Goal: Task Accomplishment & Management: Use online tool/utility

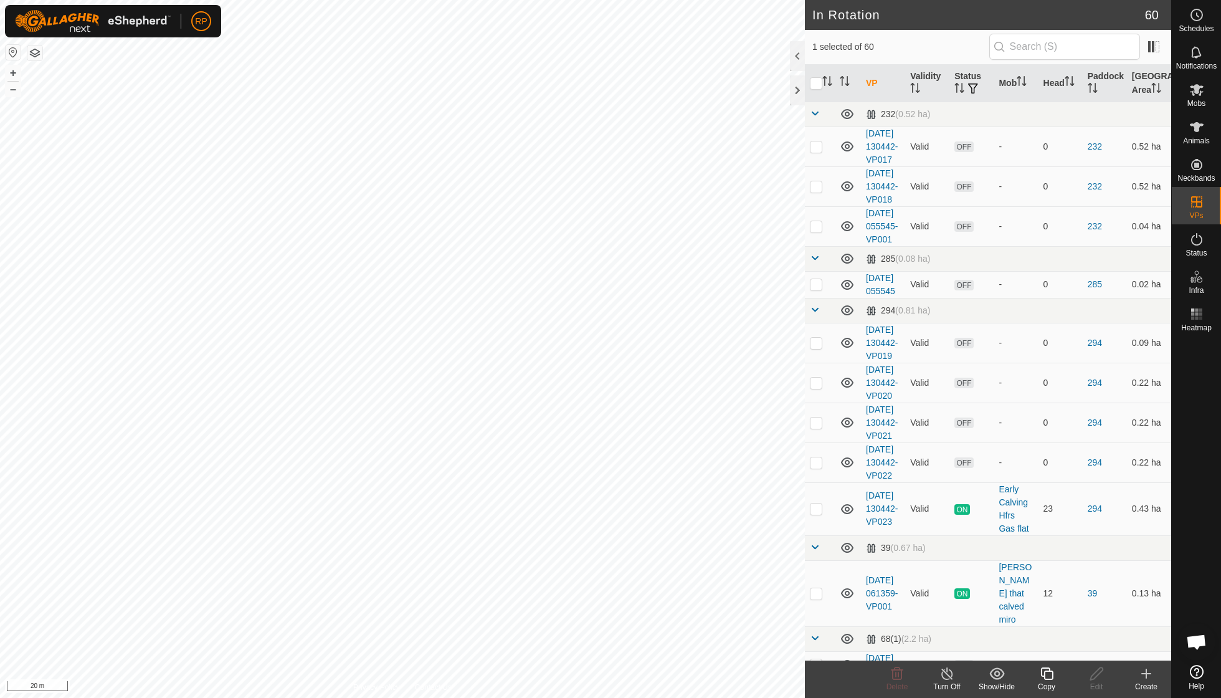
click at [1040, 675] on icon at bounding box center [1047, 673] width 16 height 15
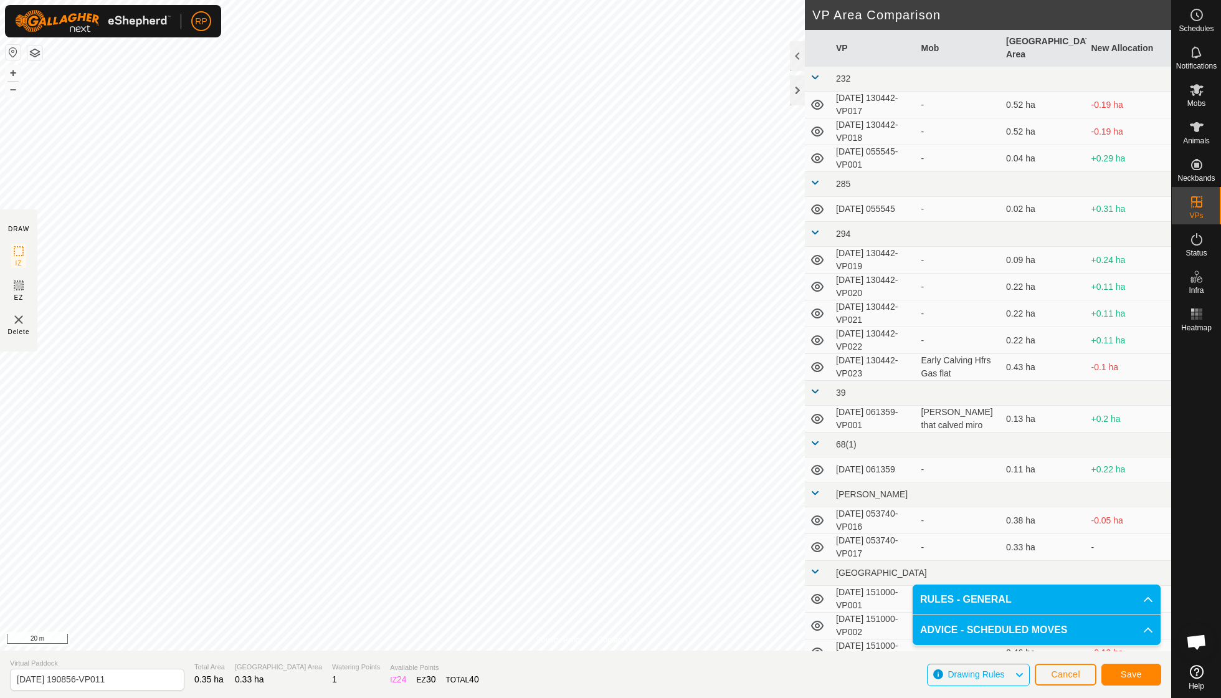
click at [1140, 669] on span "Save" at bounding box center [1130, 674] width 21 height 10
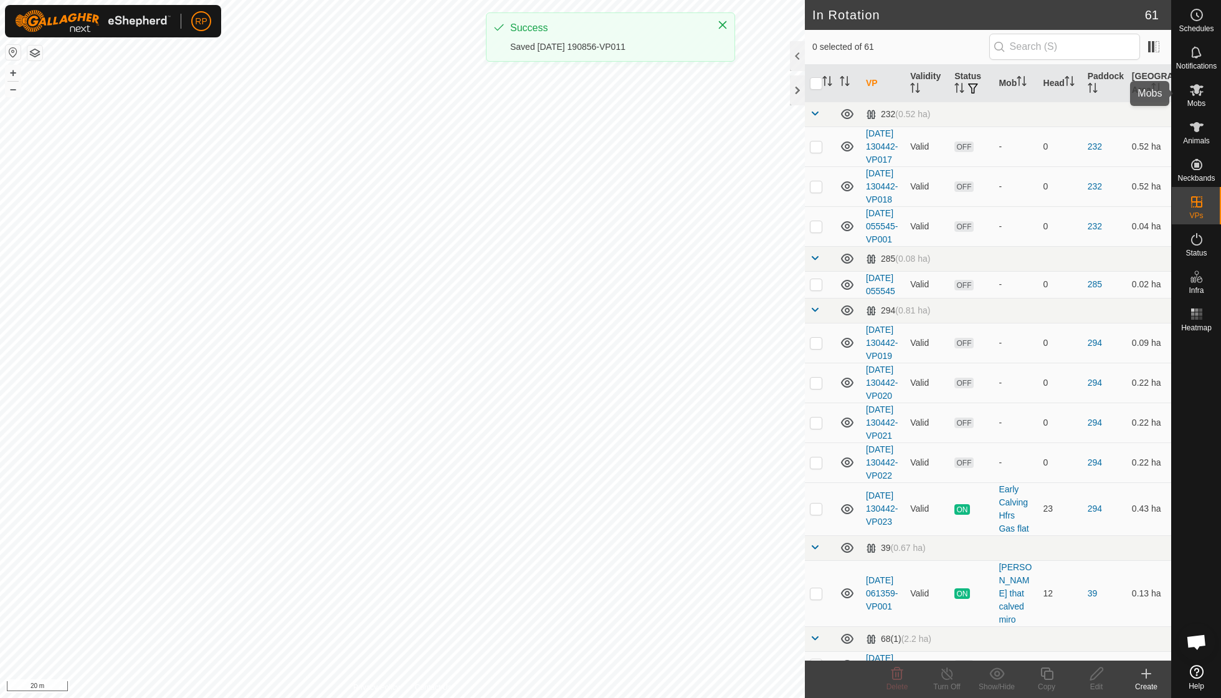
click at [1196, 101] on span "Mobs" at bounding box center [1196, 103] width 18 height 7
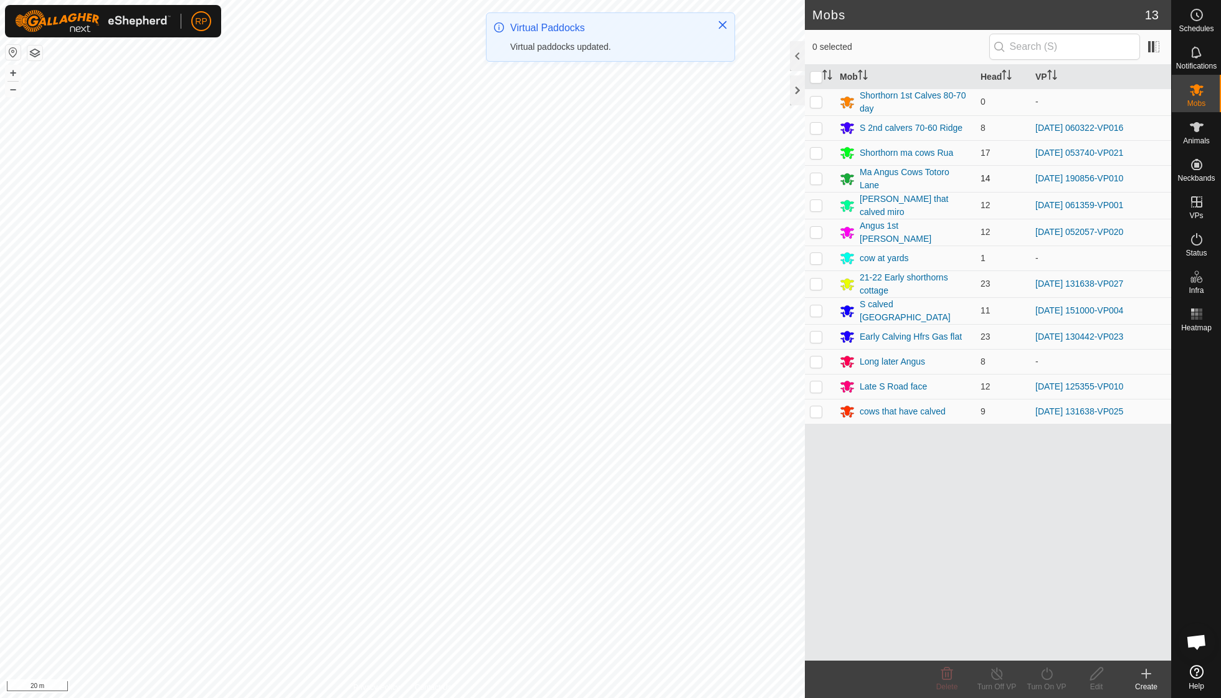
click at [813, 178] on p-checkbox at bounding box center [816, 178] width 12 height 10
checkbox input "true"
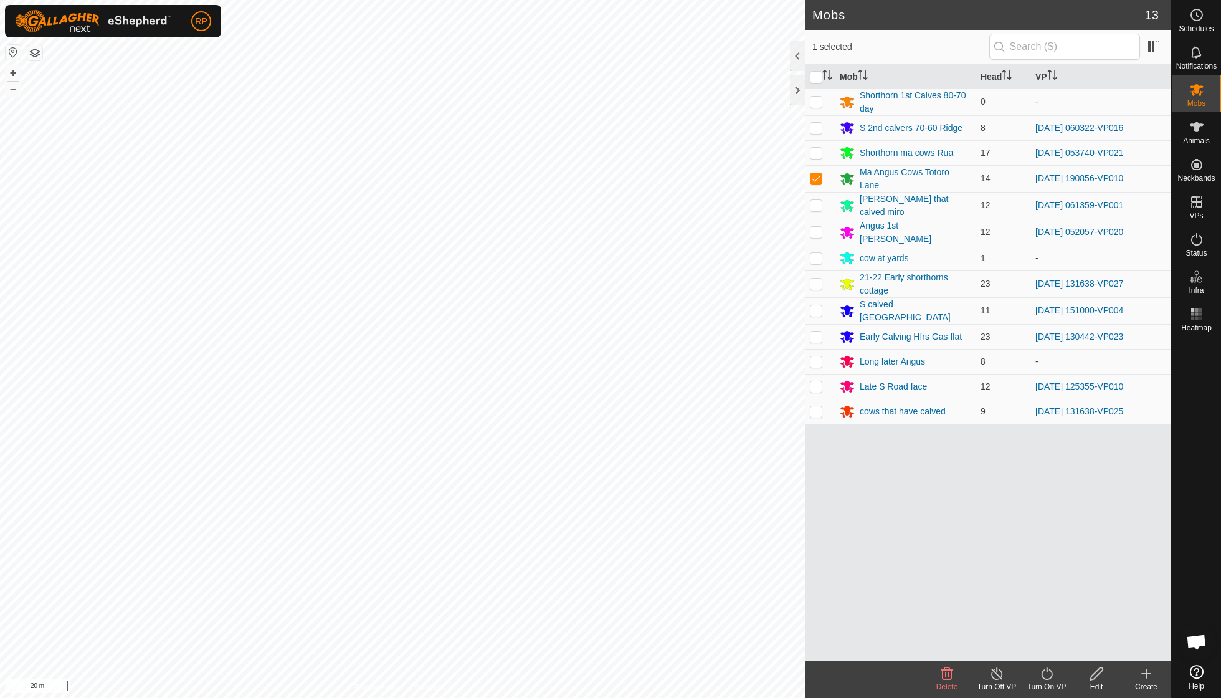
click at [1040, 670] on icon at bounding box center [1047, 673] width 16 height 15
click at [1045, 643] on link "Now" at bounding box center [1083, 645] width 123 height 25
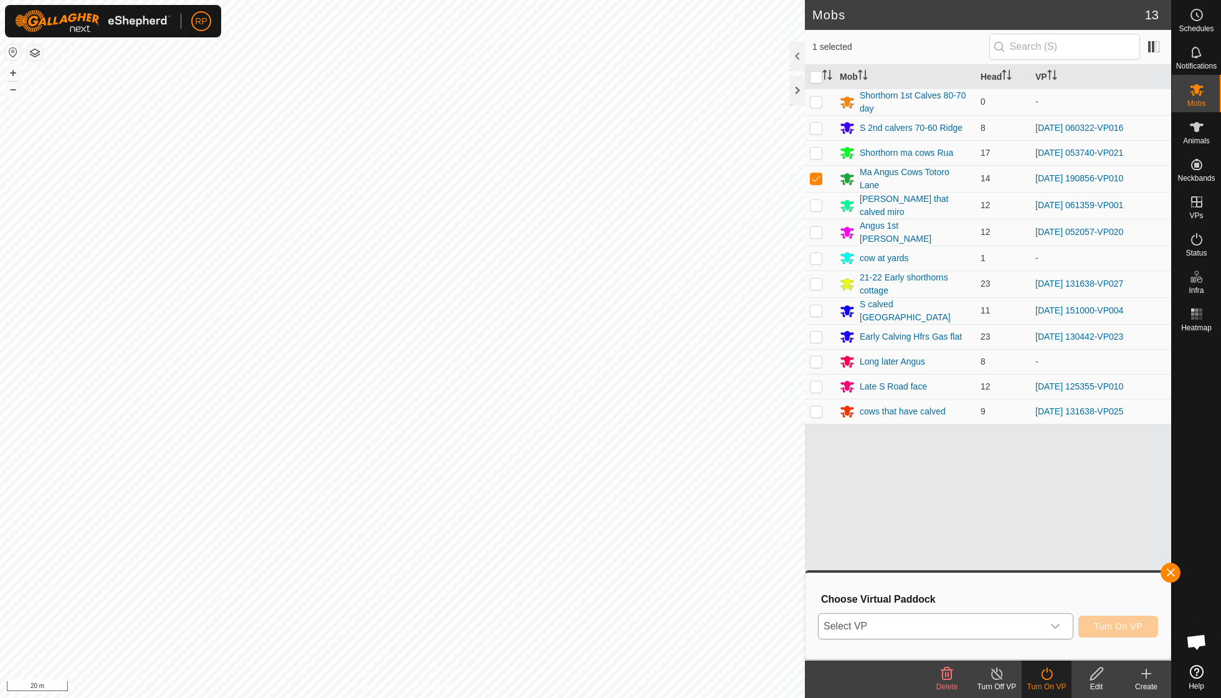
click at [1058, 624] on icon "dropdown trigger" at bounding box center [1055, 626] width 10 height 10
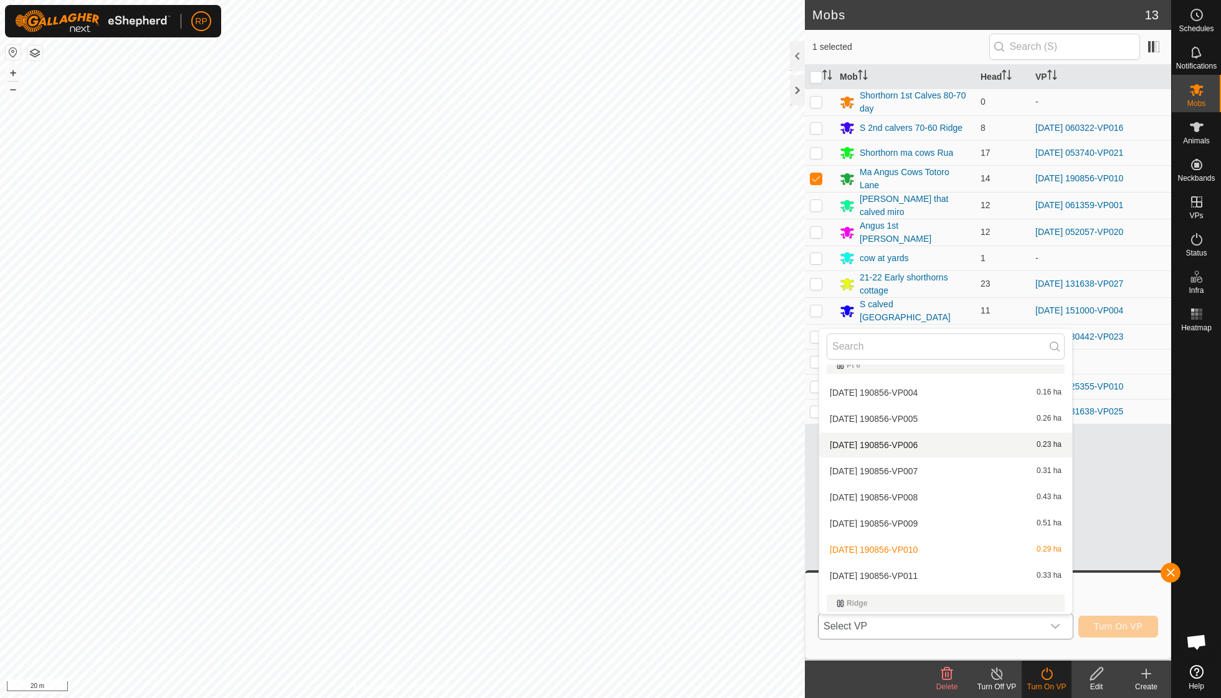
scroll to position [1300, 0]
click at [920, 561] on li "[DATE] 190856-VP011 0.33 ha" at bounding box center [945, 573] width 253 height 25
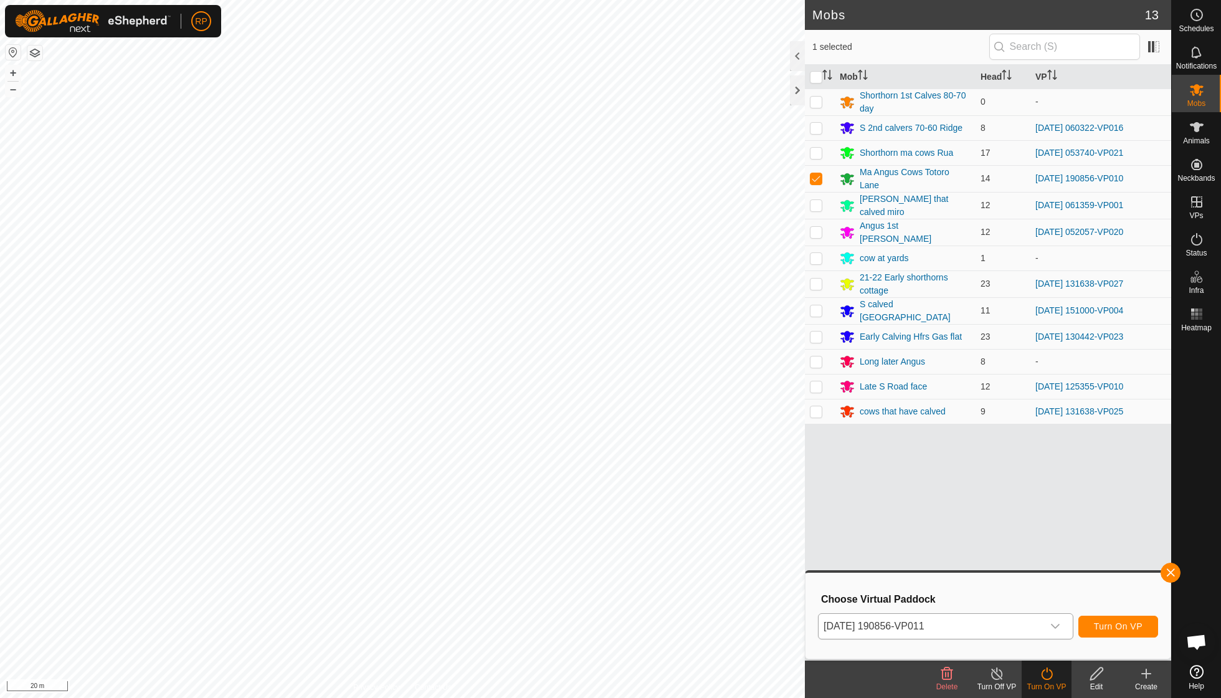
click at [1109, 628] on span "Turn On VP" at bounding box center [1118, 626] width 49 height 10
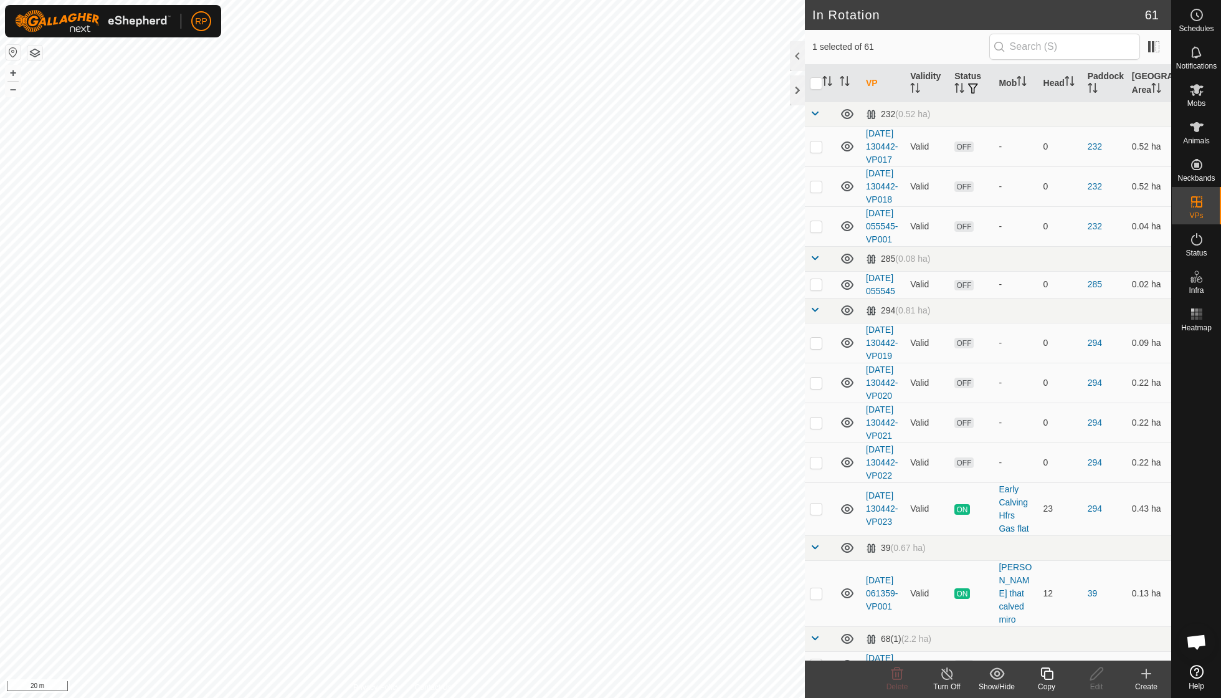
click at [1047, 675] on icon at bounding box center [1047, 673] width 16 height 15
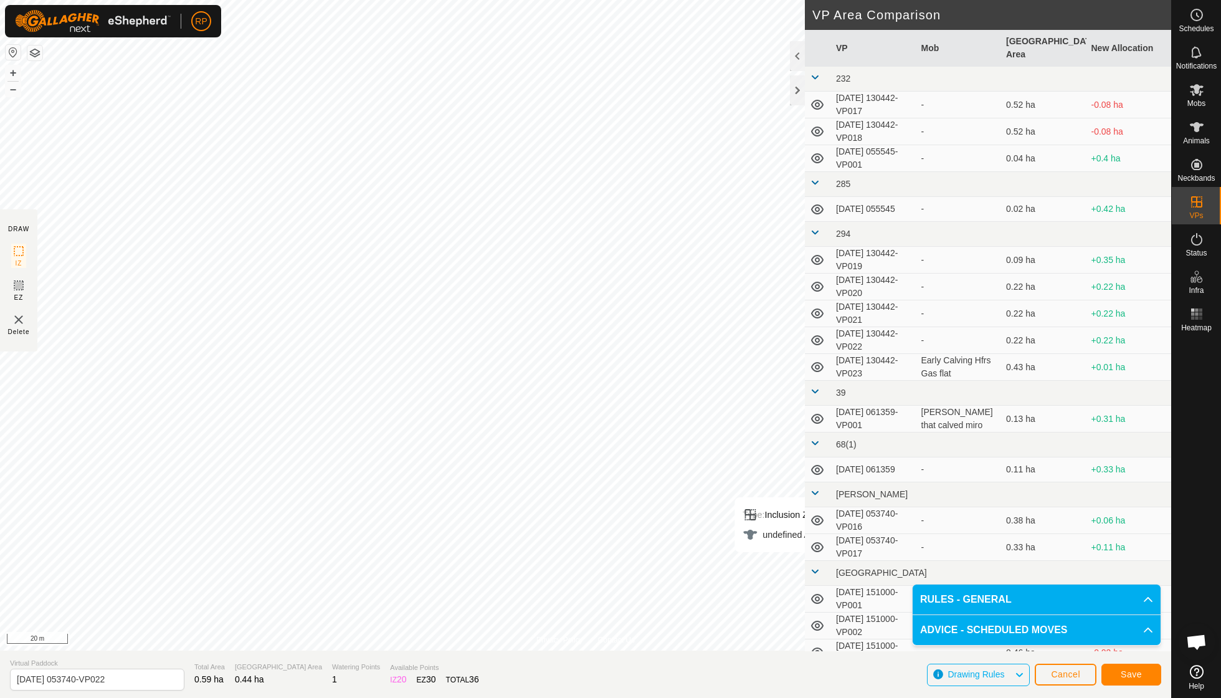
click at [1122, 678] on span "Save" at bounding box center [1130, 674] width 21 height 10
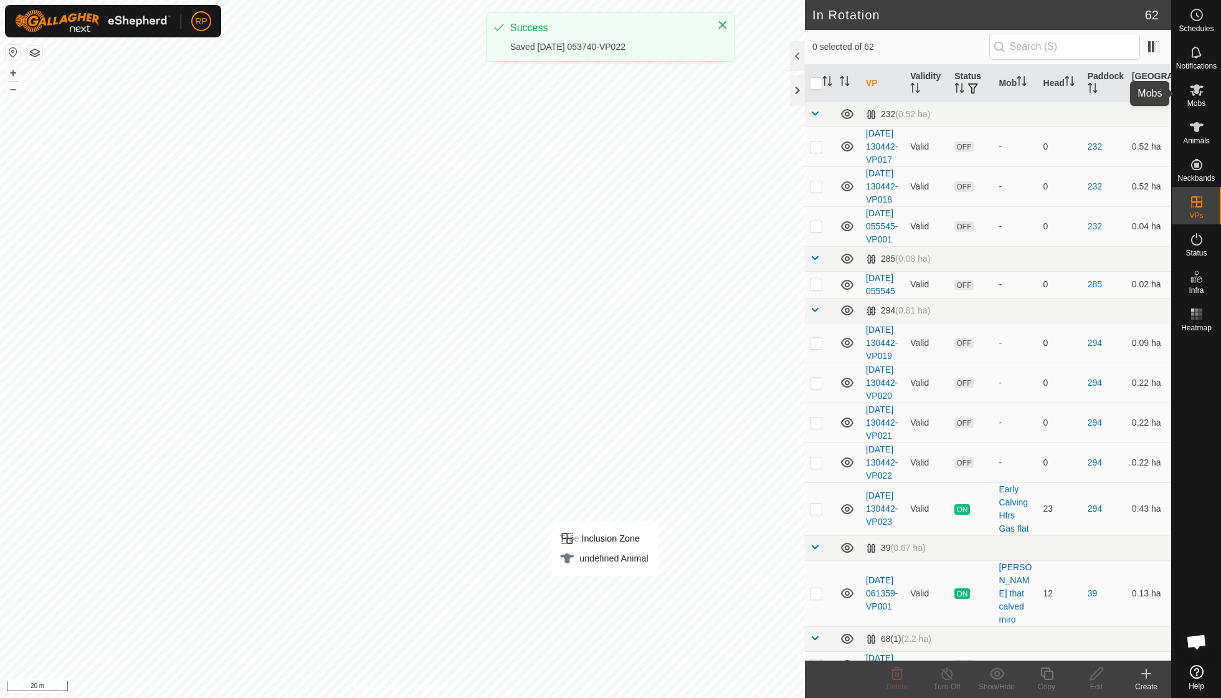
click at [1199, 97] on es-mob-svg-icon at bounding box center [1196, 90] width 22 height 20
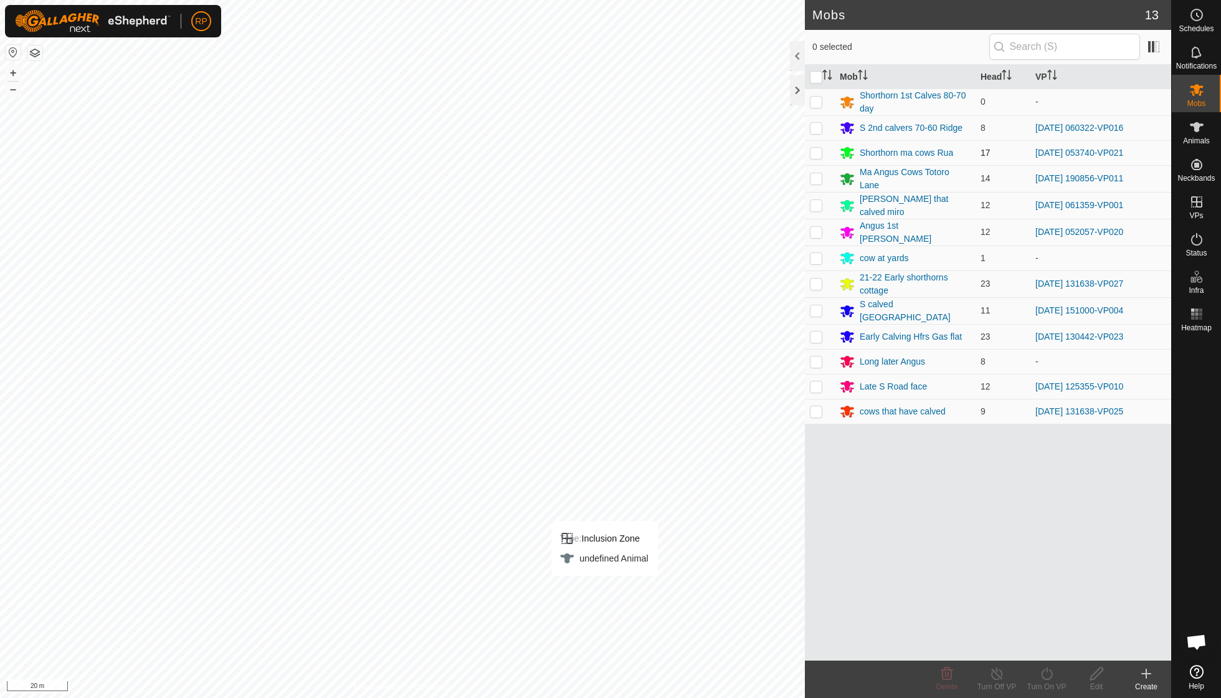
click at [817, 149] on p-checkbox at bounding box center [816, 153] width 12 height 10
checkbox input "true"
click at [1045, 674] on icon at bounding box center [1047, 673] width 16 height 15
click at [1045, 649] on link "Now" at bounding box center [1083, 645] width 123 height 25
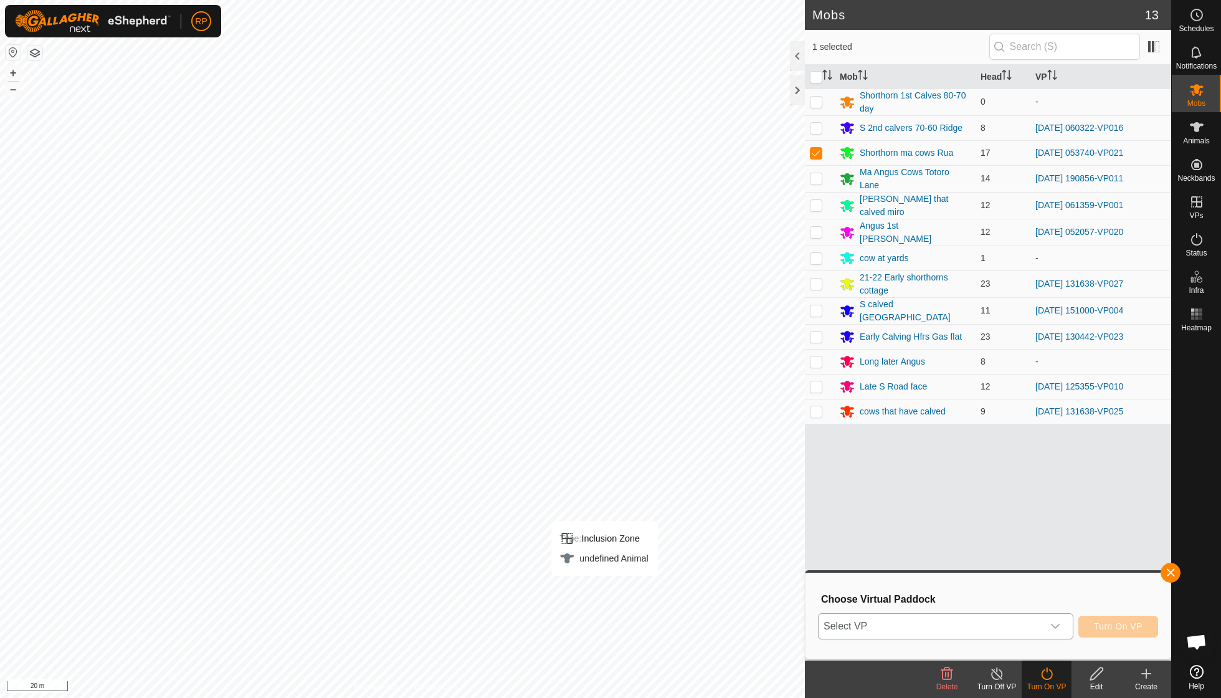
click at [1054, 624] on icon "dropdown trigger" at bounding box center [1055, 626] width 10 height 10
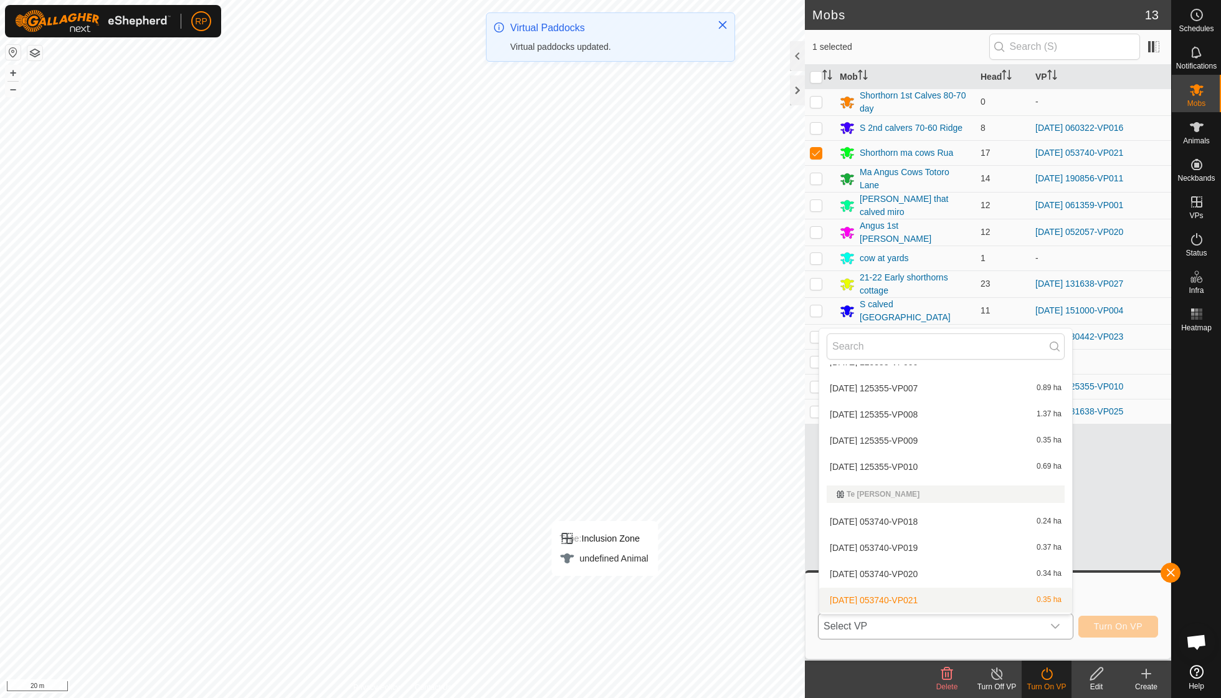
scroll to position [1804, 0]
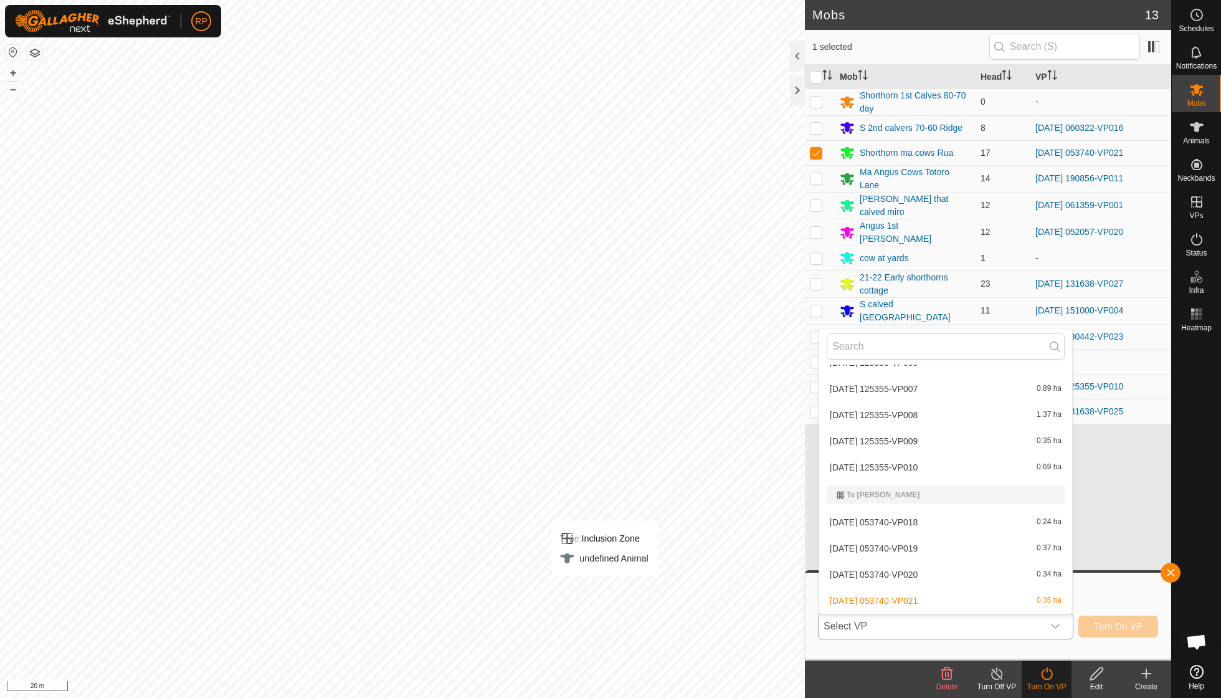
click at [936, 614] on li "[DATE] 053740-VP022 0.44 ha" at bounding box center [945, 626] width 253 height 25
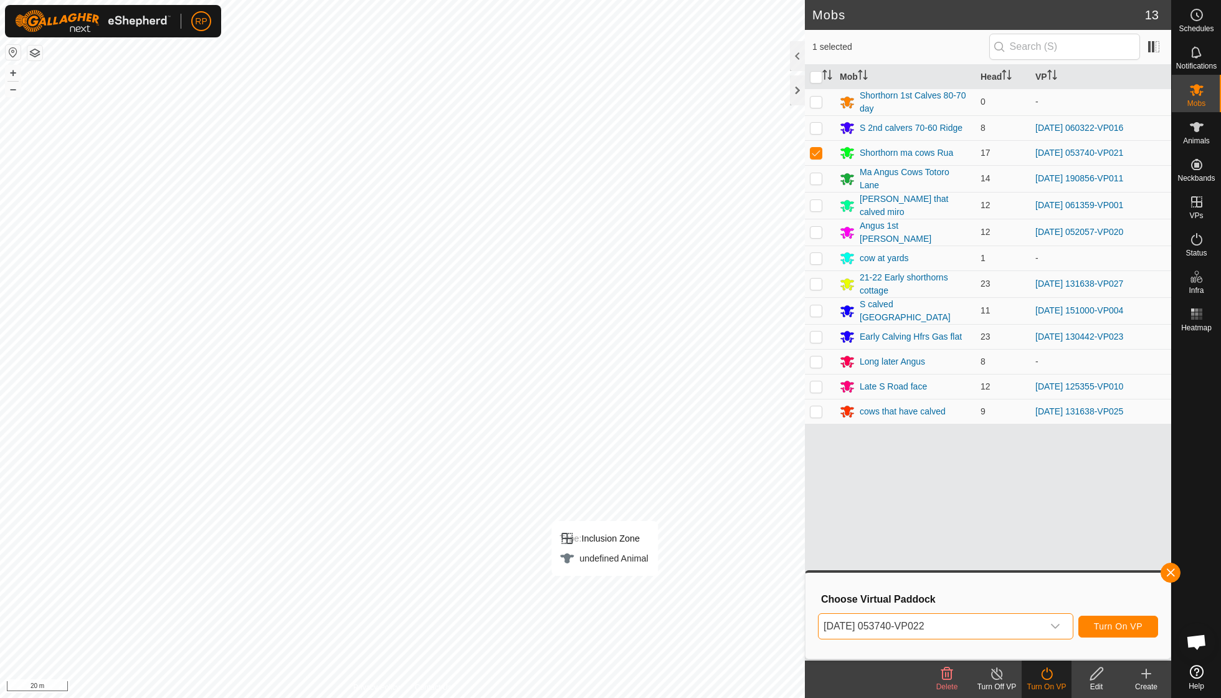
click at [1116, 628] on span "Turn On VP" at bounding box center [1118, 626] width 49 height 10
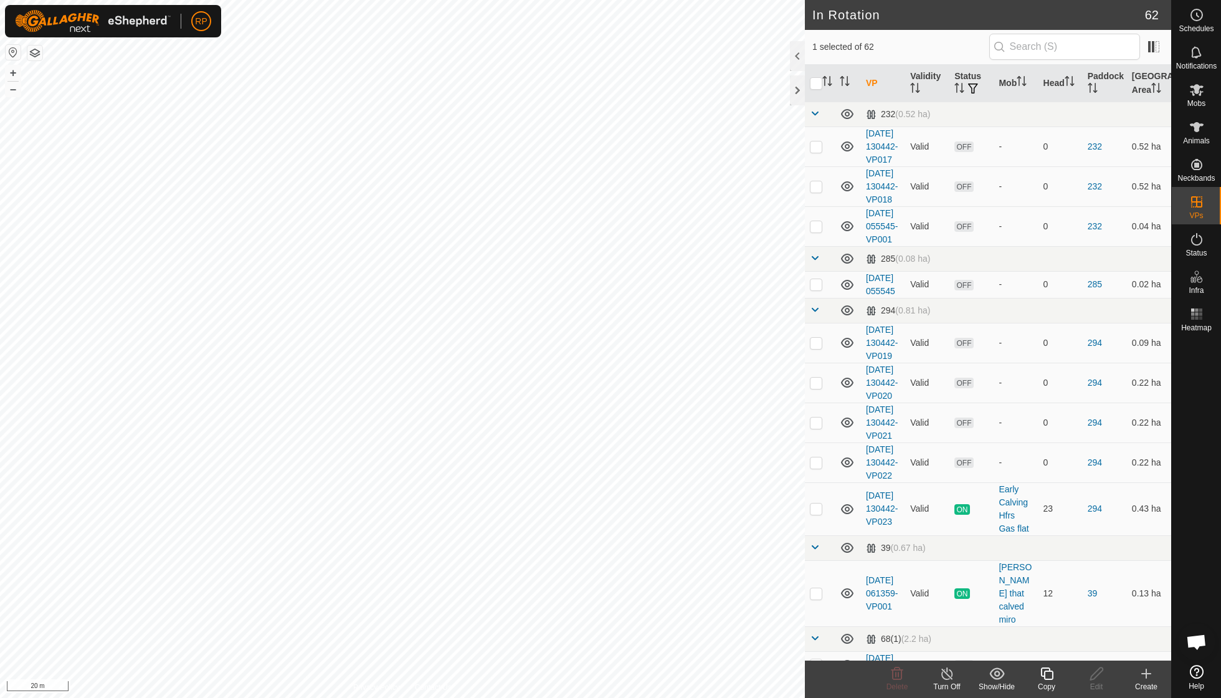
click at [1045, 678] on icon at bounding box center [1046, 673] width 12 height 12
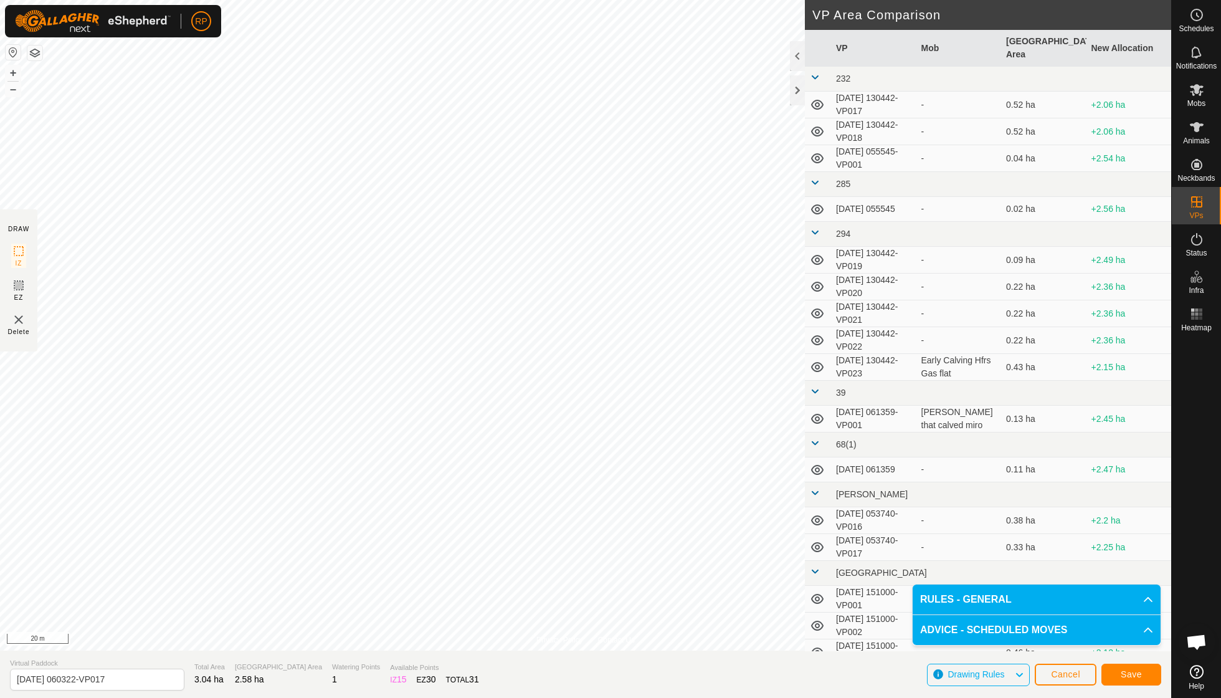
click at [1142, 678] on button "Save" at bounding box center [1131, 674] width 60 height 22
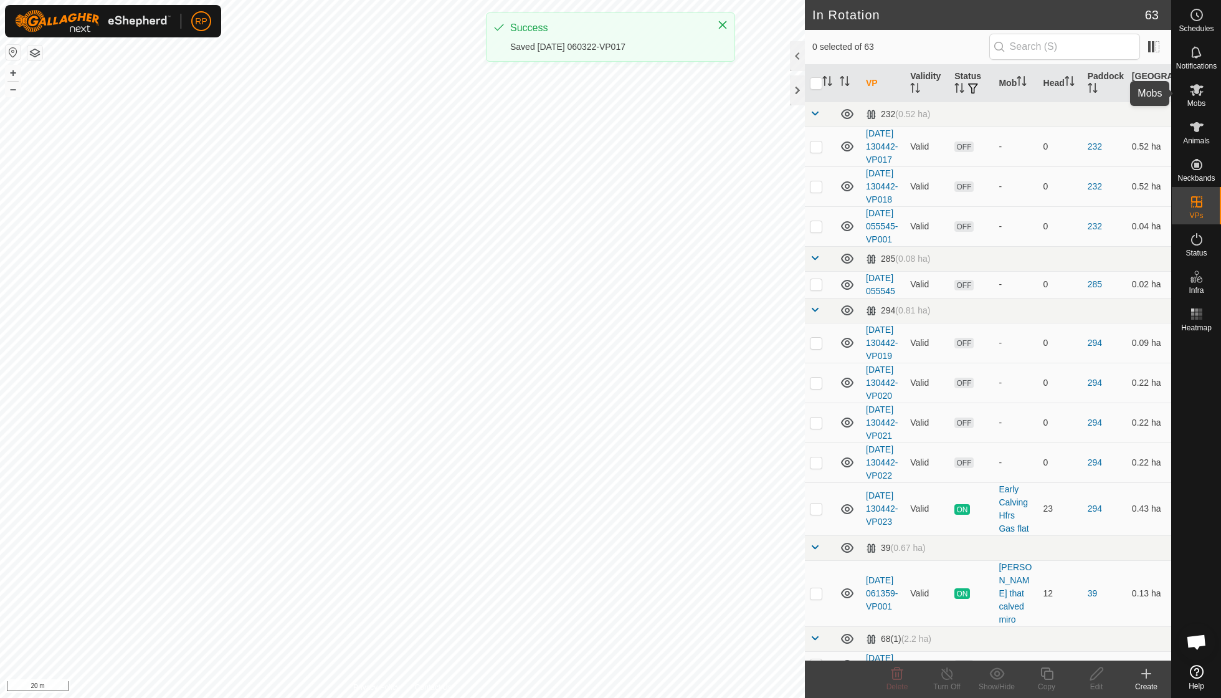
click at [1200, 95] on icon at bounding box center [1197, 90] width 14 height 12
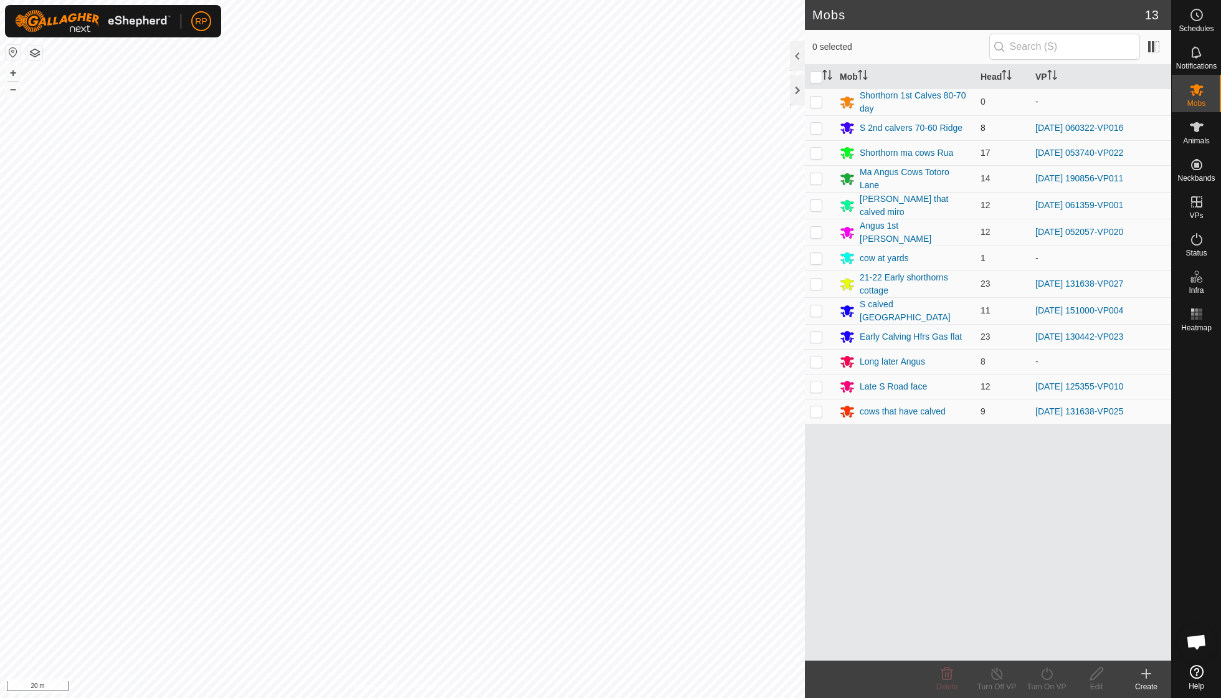
click at [815, 125] on p-checkbox at bounding box center [816, 128] width 12 height 10
checkbox input "true"
click at [1040, 671] on icon at bounding box center [1047, 673] width 16 height 15
click at [1038, 648] on link "Now" at bounding box center [1083, 645] width 123 height 25
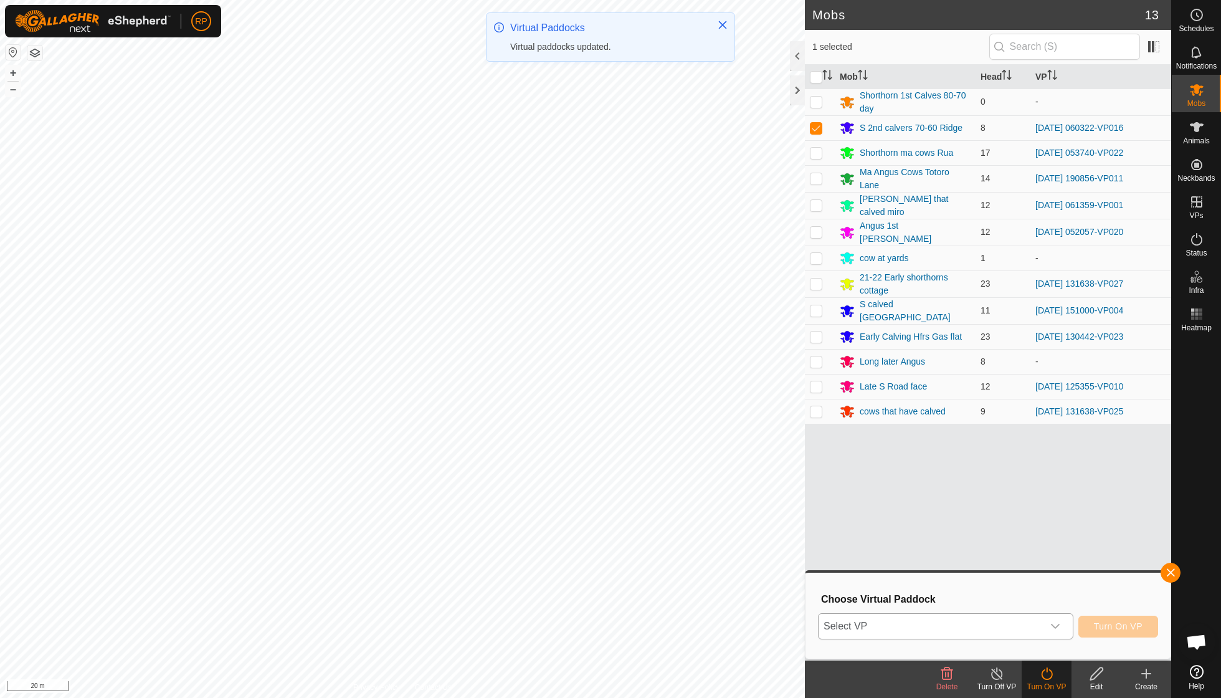
click at [1053, 628] on icon "dropdown trigger" at bounding box center [1055, 626] width 10 height 10
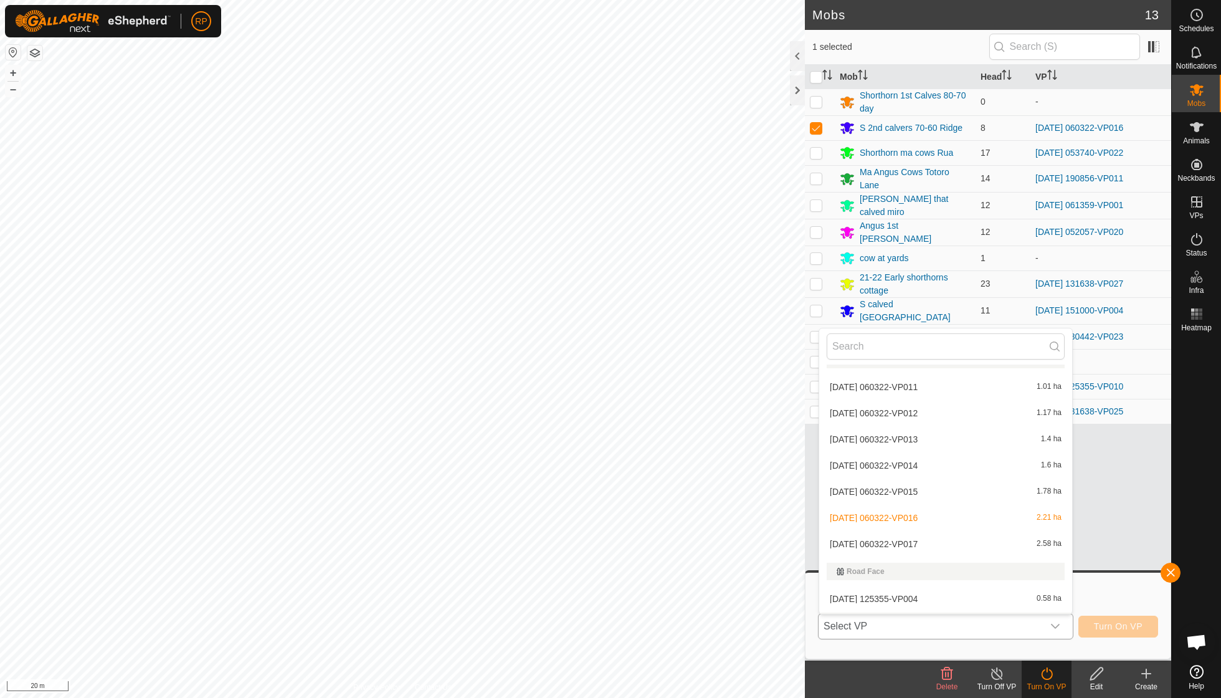
scroll to position [1547, 0]
click at [905, 526] on li "[DATE] 060322-VP017 2.58 ha" at bounding box center [945, 538] width 253 height 25
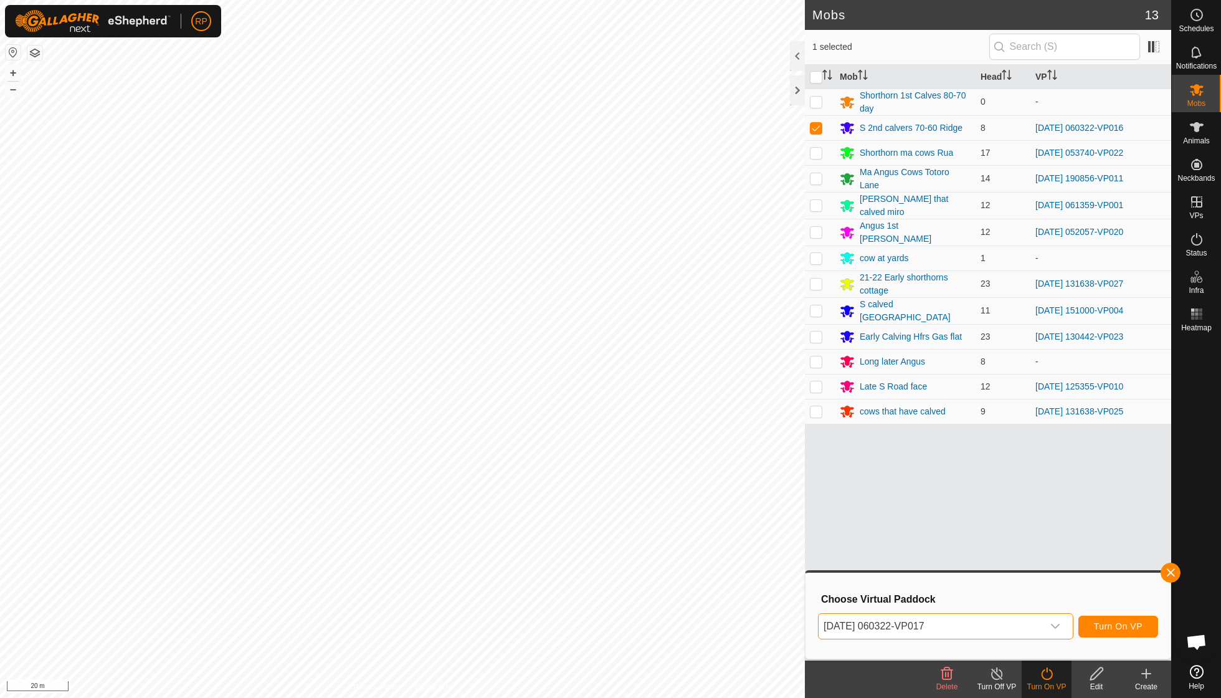
click at [1105, 628] on span "Turn On VP" at bounding box center [1118, 626] width 49 height 10
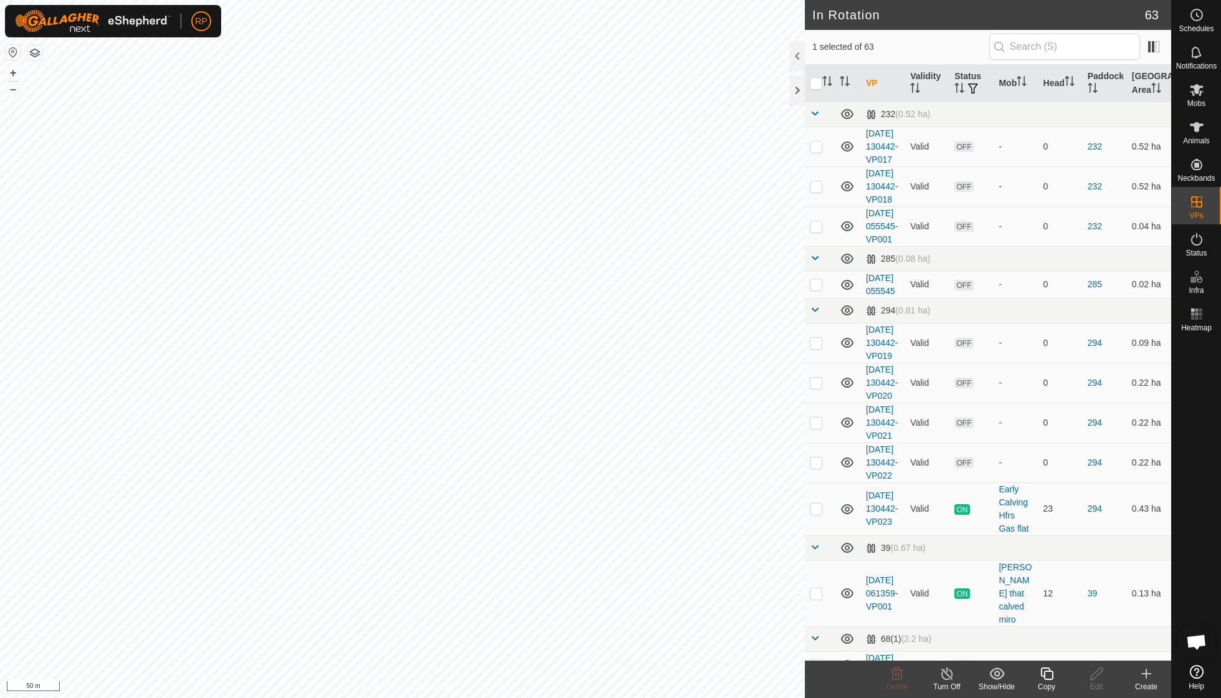
click at [1045, 676] on icon at bounding box center [1047, 673] width 16 height 15
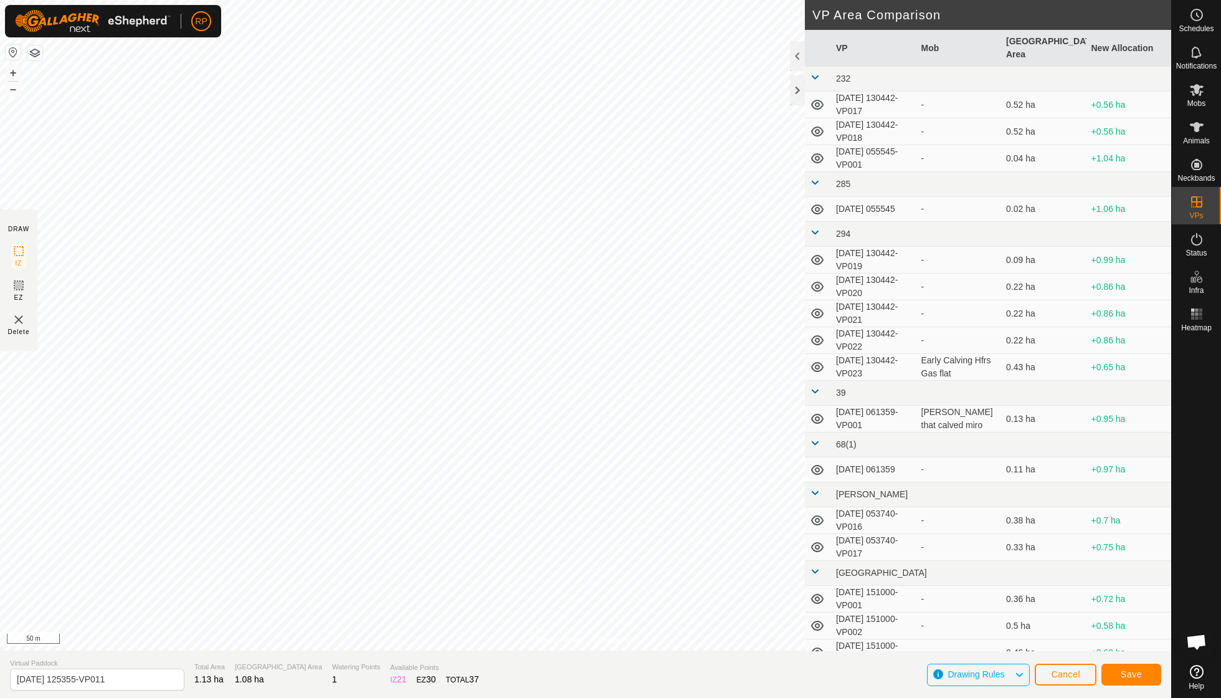
click at [1127, 671] on span "Save" at bounding box center [1130, 674] width 21 height 10
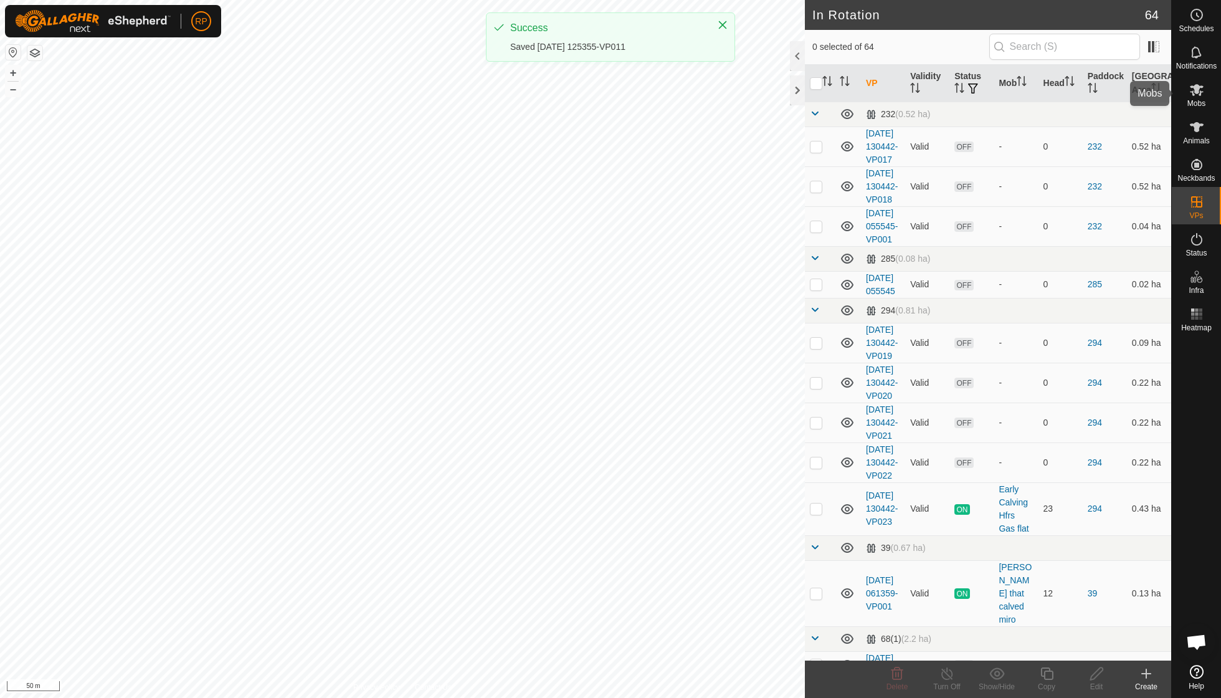
click at [1193, 98] on es-mob-svg-icon at bounding box center [1196, 90] width 22 height 20
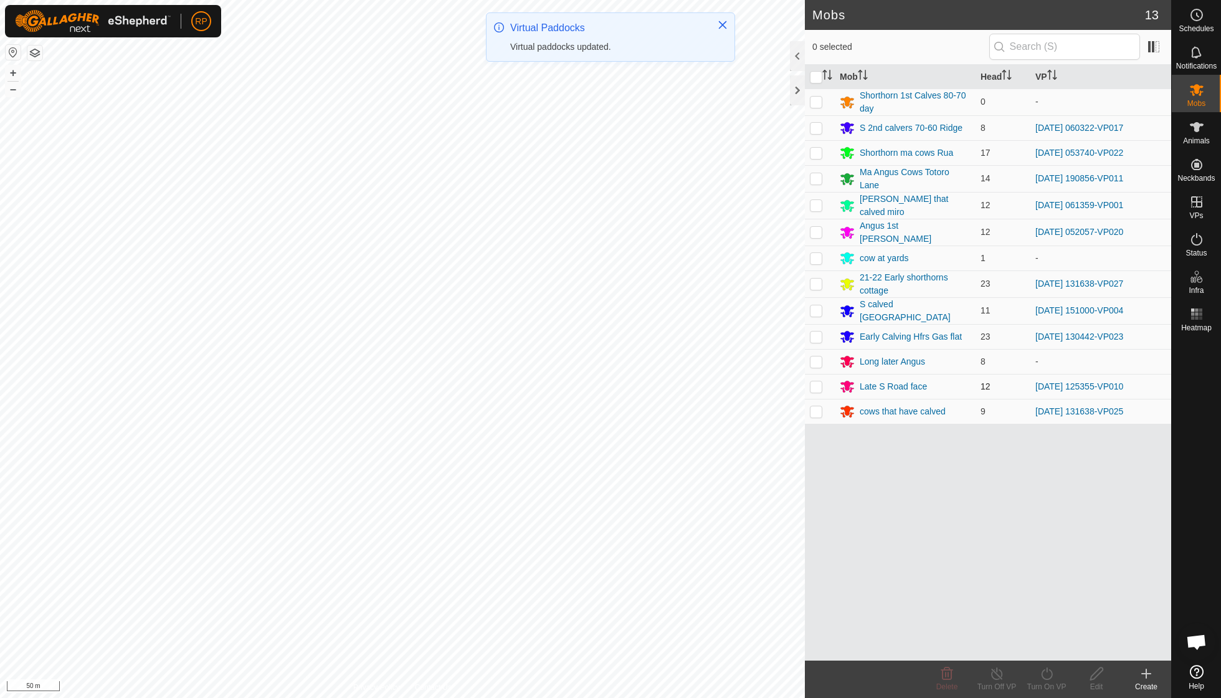
click at [817, 381] on p-checkbox at bounding box center [816, 386] width 12 height 10
checkbox input "true"
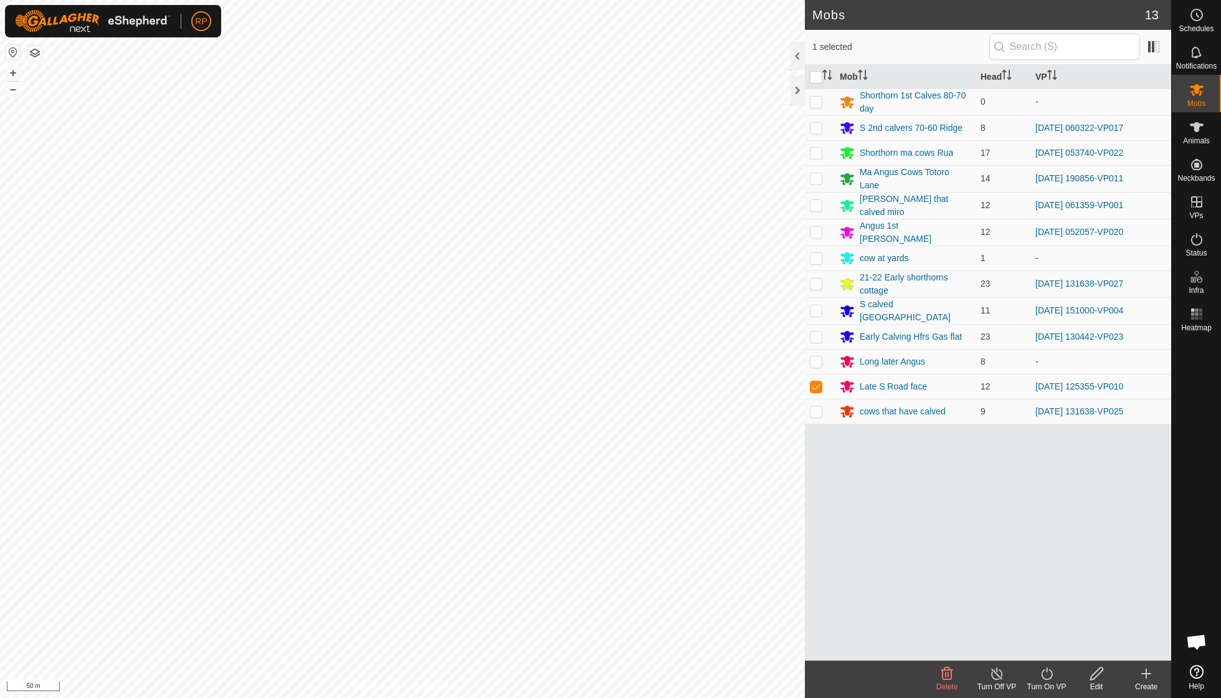
click at [1043, 671] on icon at bounding box center [1047, 673] width 16 height 15
click at [1038, 643] on link "Now" at bounding box center [1083, 645] width 123 height 25
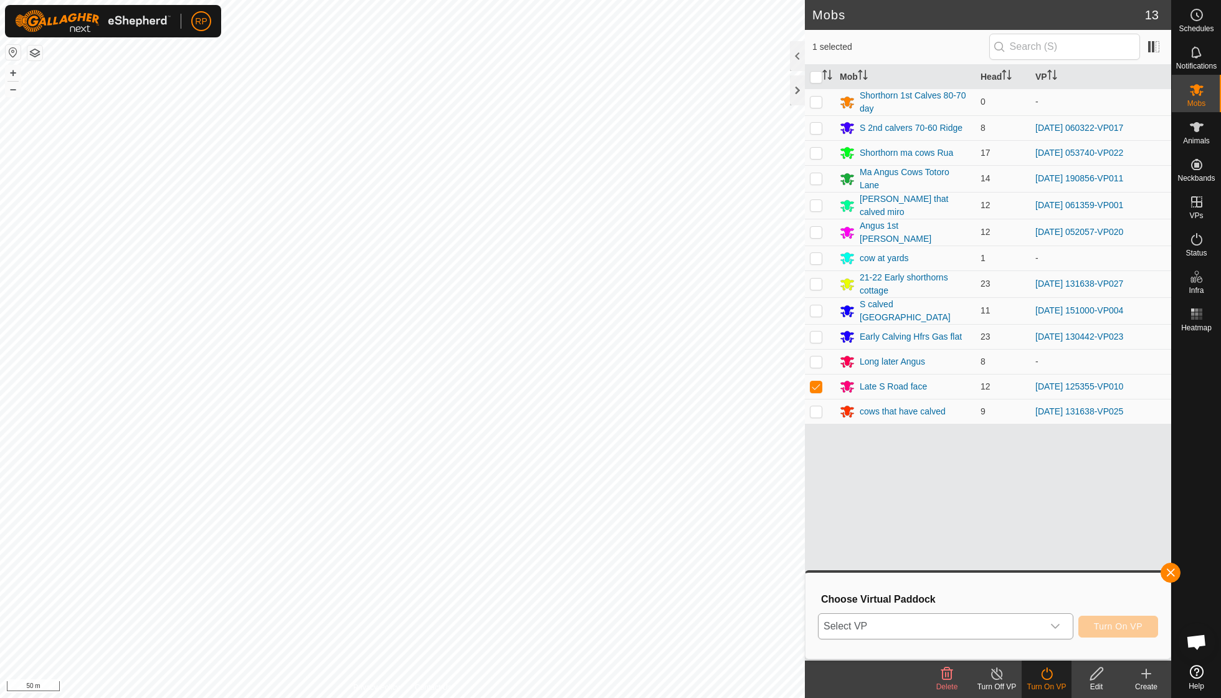
click at [1054, 623] on icon "dropdown trigger" at bounding box center [1055, 626] width 10 height 10
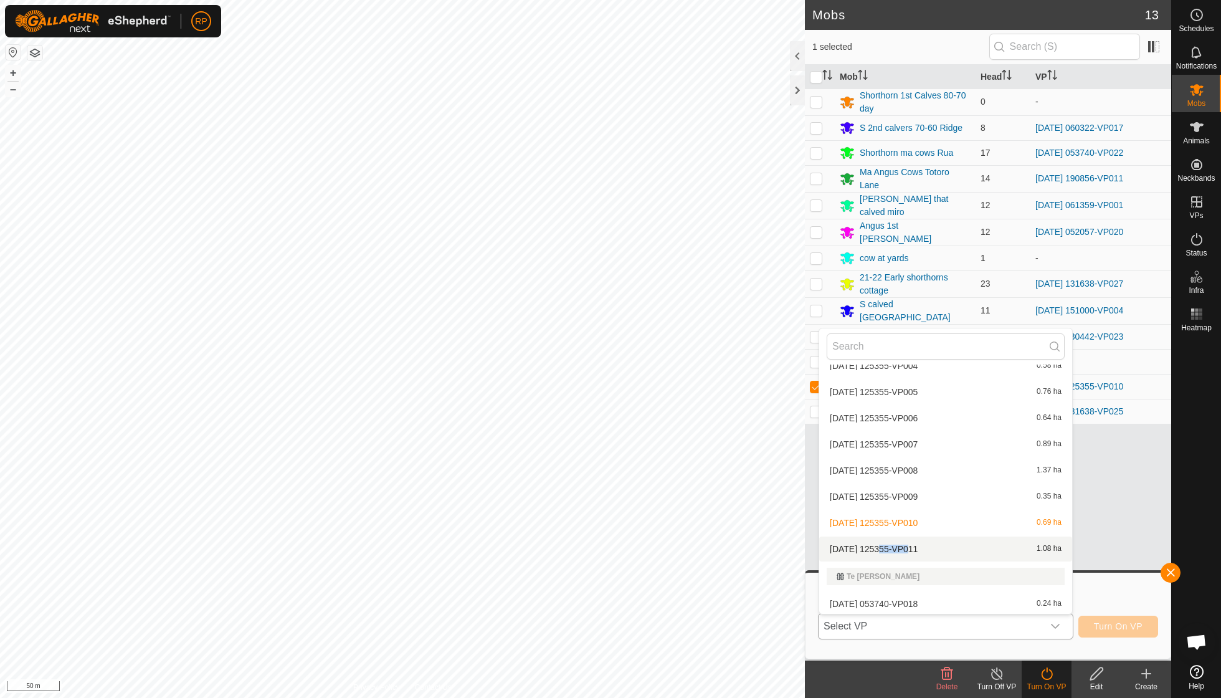
scroll to position [1779, 0]
click at [841, 533] on li "[DATE] 125355-VP011 1.08 ha" at bounding box center [945, 545] width 253 height 25
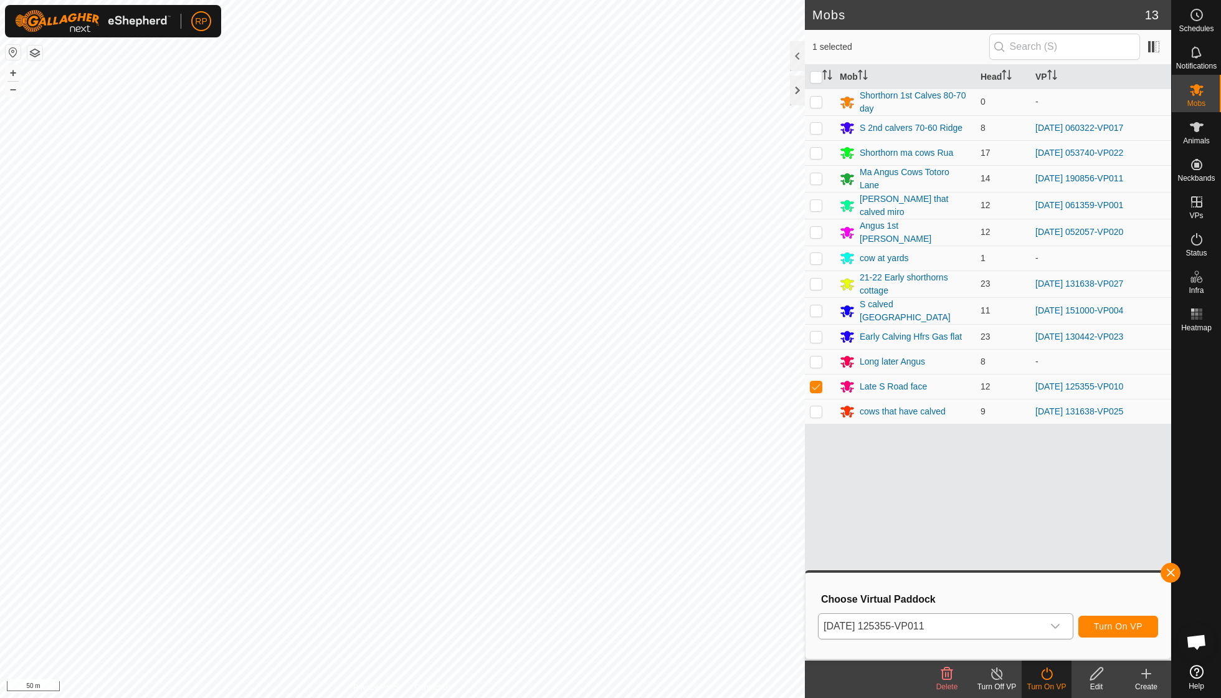
click at [1117, 626] on span "Turn On VP" at bounding box center [1118, 626] width 49 height 10
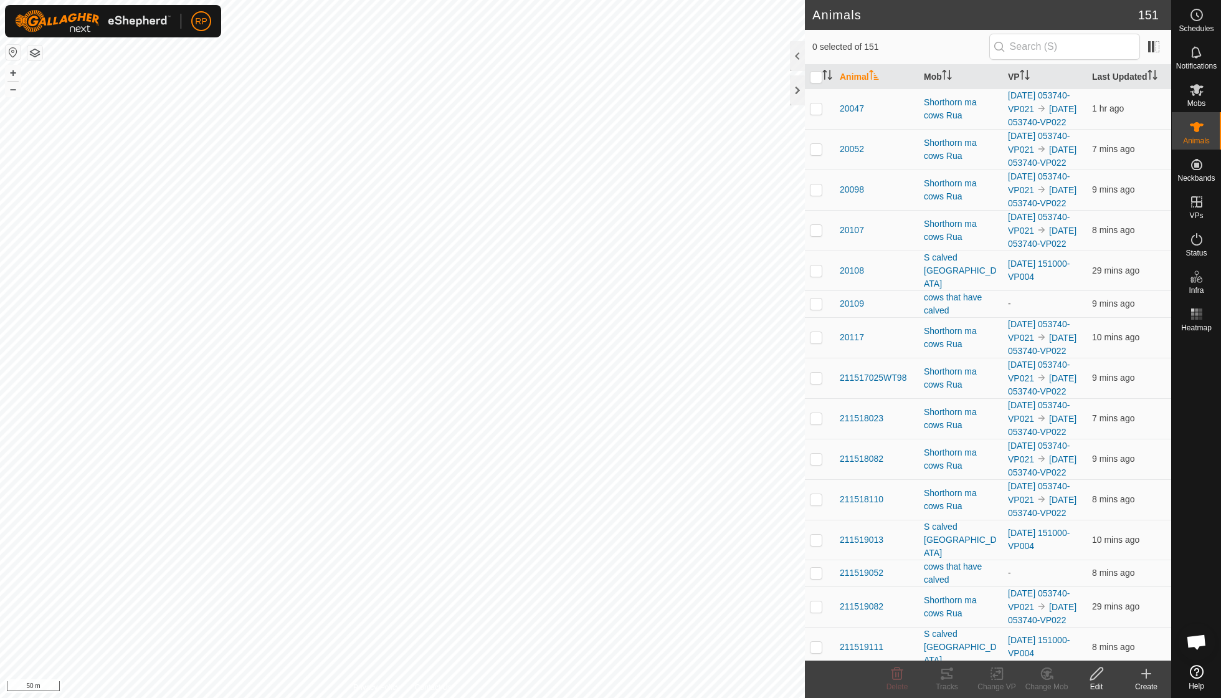
checkbox input "true"
click at [945, 676] on icon at bounding box center [946, 673] width 15 height 15
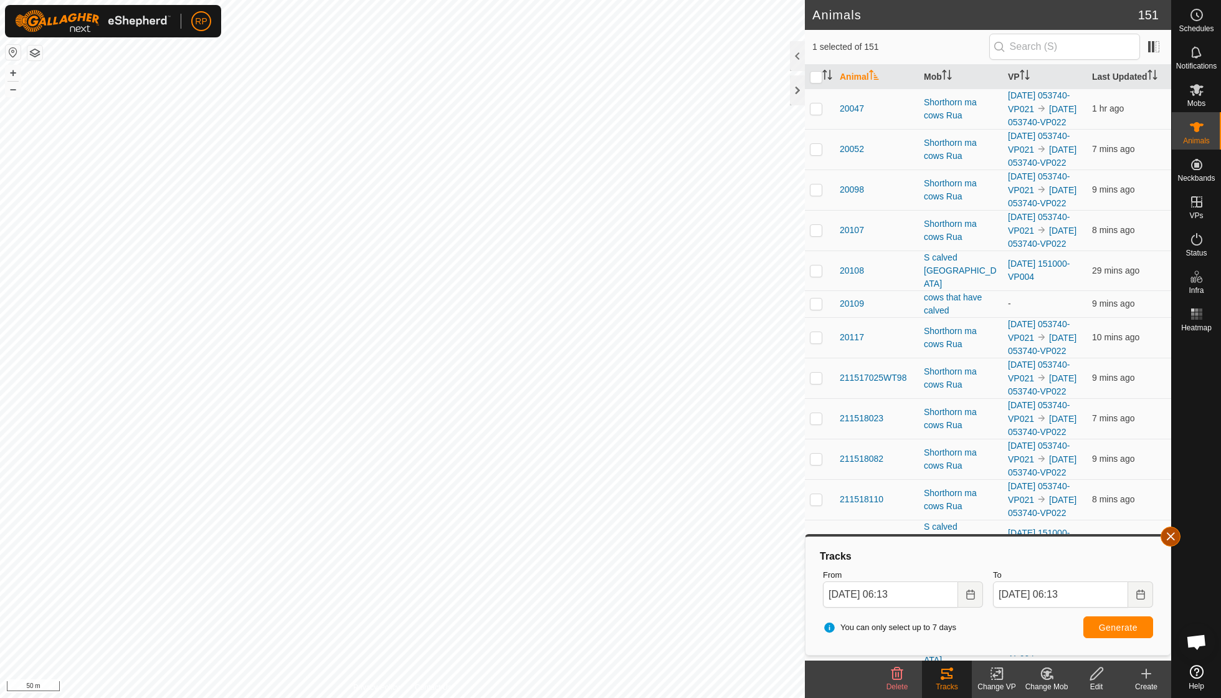
click at [1169, 541] on span "button" at bounding box center [1170, 536] width 10 height 10
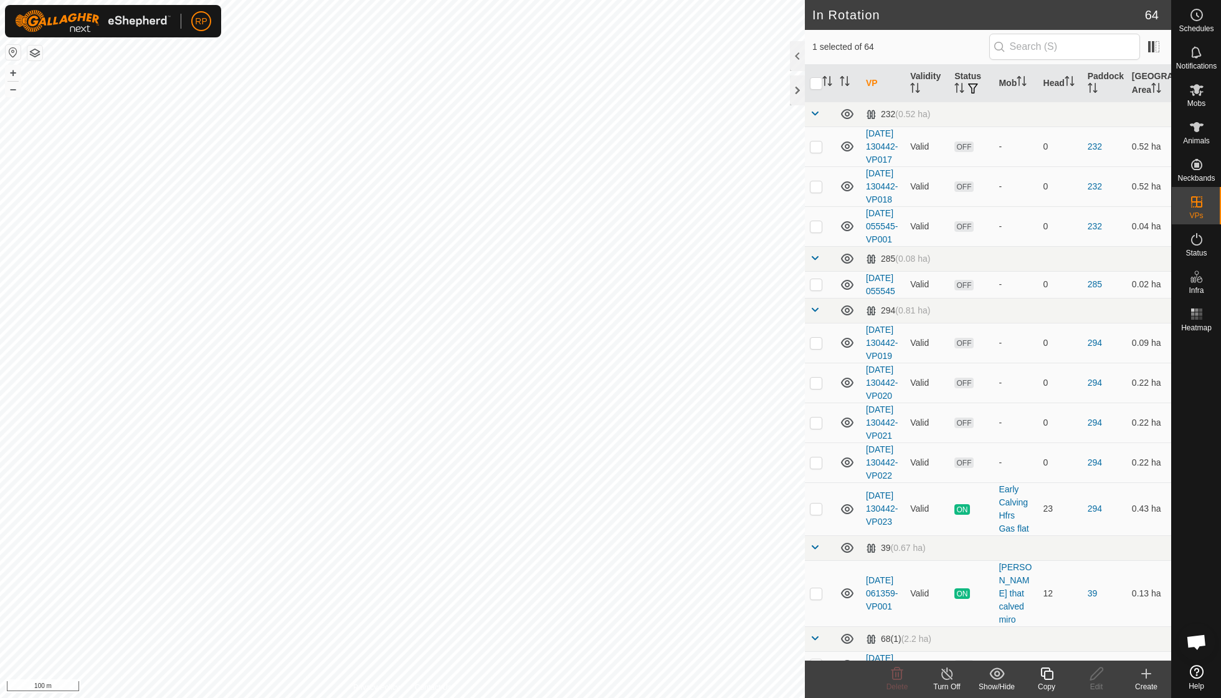
click at [1043, 670] on icon at bounding box center [1047, 673] width 16 height 15
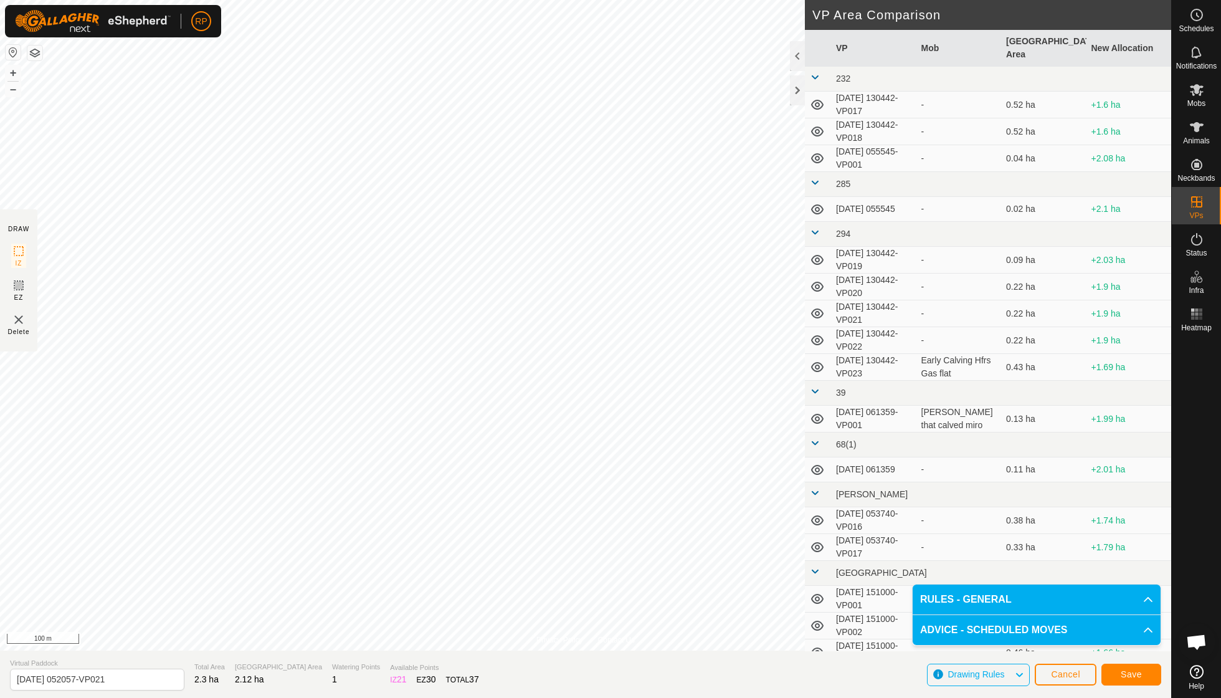
click at [1125, 678] on span "Save" at bounding box center [1130, 674] width 21 height 10
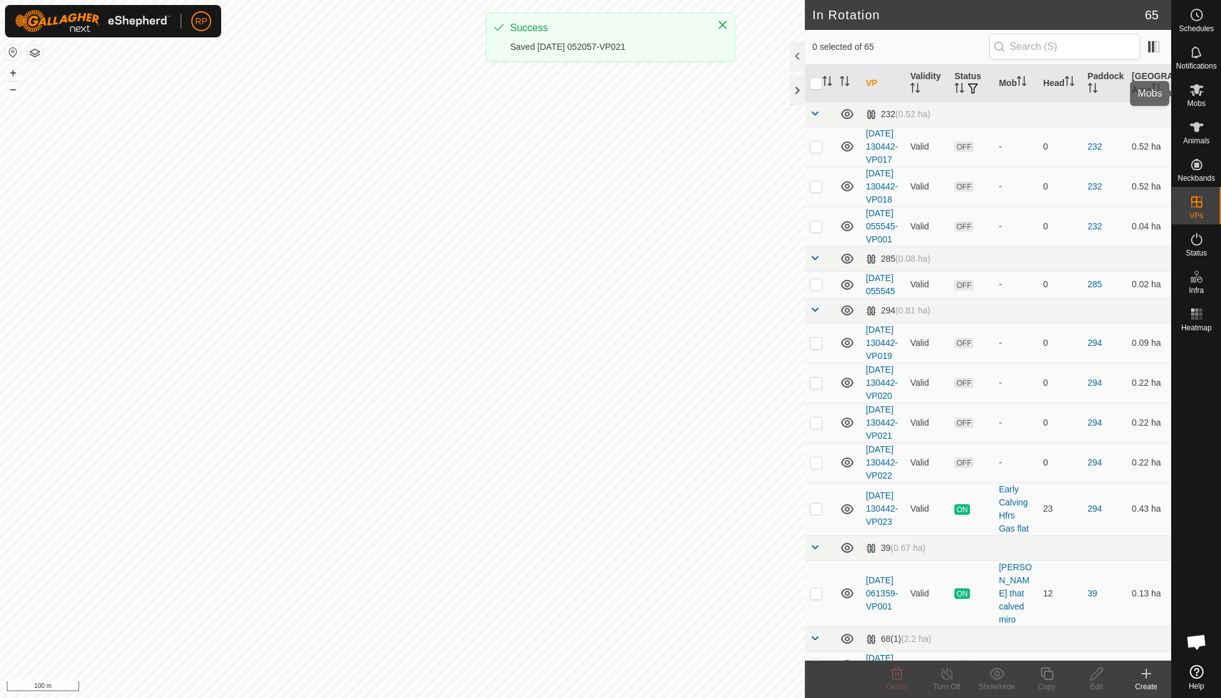
click at [1196, 100] on span "Mobs" at bounding box center [1196, 103] width 18 height 7
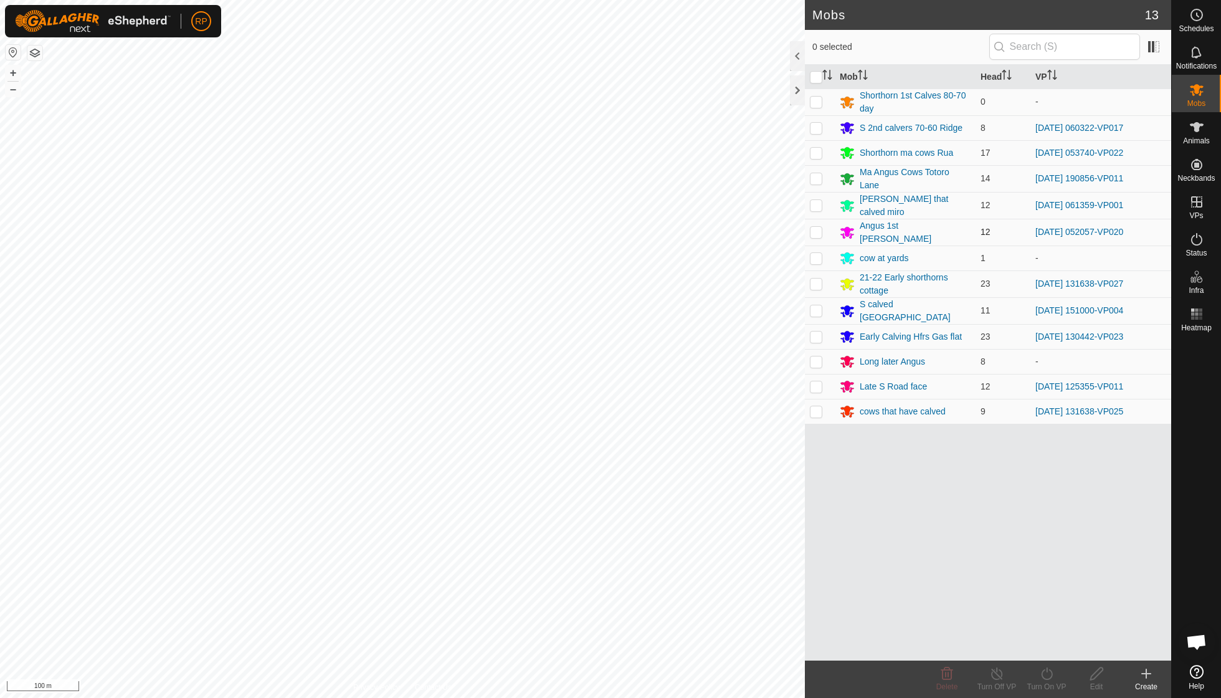
click at [817, 228] on p-checkbox at bounding box center [816, 232] width 12 height 10
checkbox input "true"
click at [1045, 670] on icon at bounding box center [1047, 673] width 16 height 15
click at [1043, 646] on link "Now" at bounding box center [1083, 645] width 123 height 25
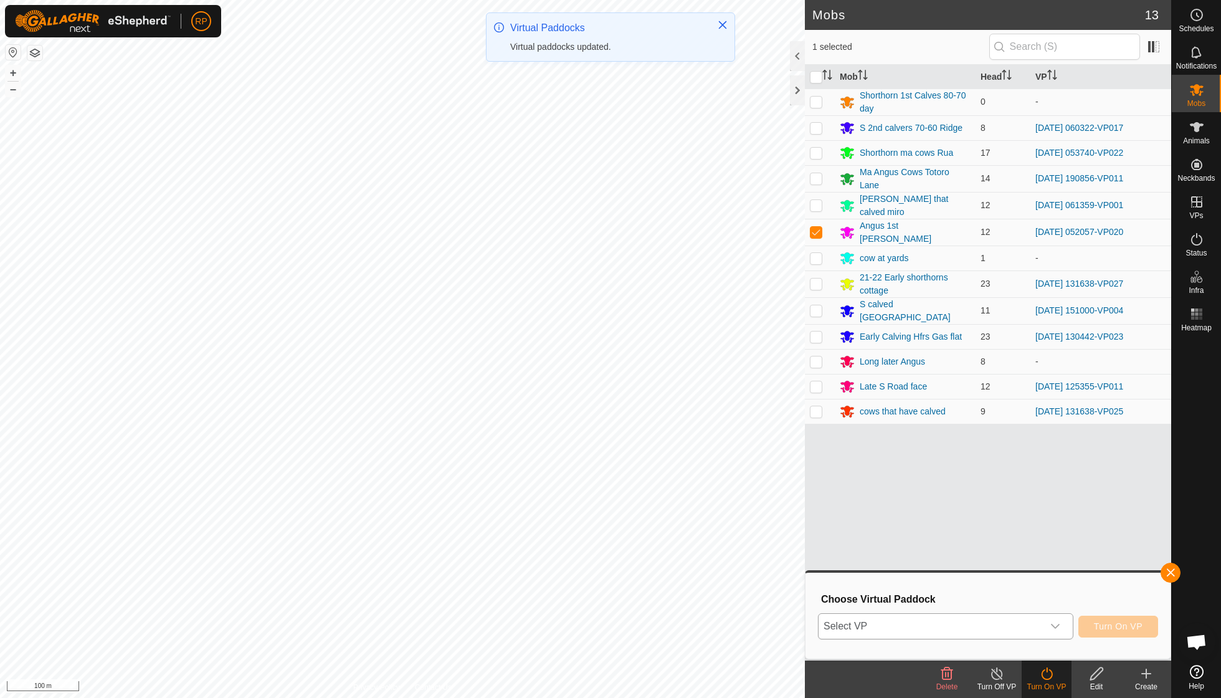
click at [1059, 620] on div "dropdown trigger" at bounding box center [1055, 626] width 25 height 25
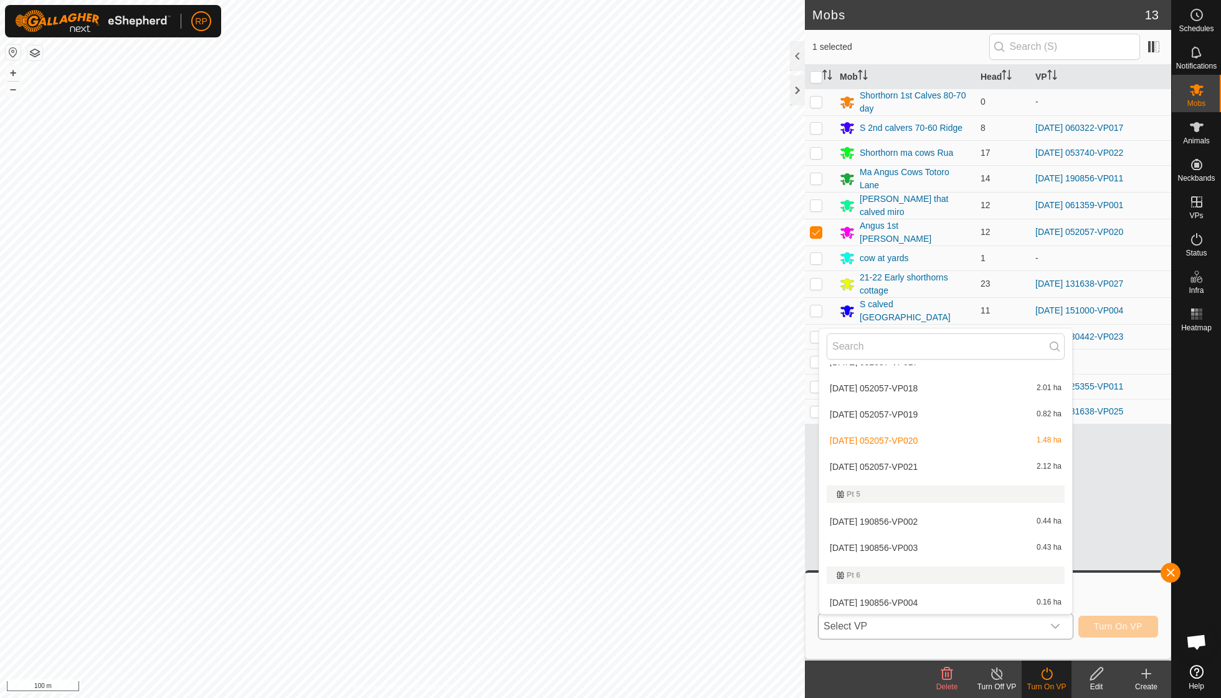
scroll to position [1119, 0]
click at [905, 450] on li "[DATE] 052057-VP021 2.12 ha" at bounding box center [945, 462] width 253 height 25
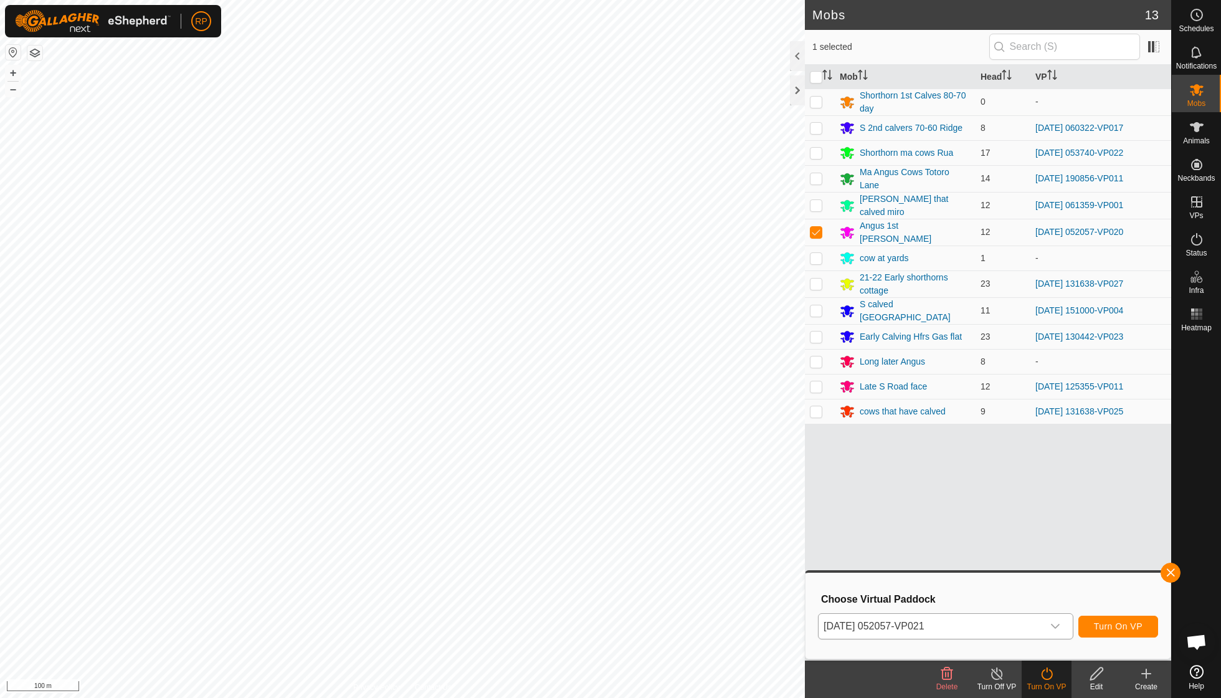
click at [1122, 617] on button "Turn On VP" at bounding box center [1118, 626] width 80 height 22
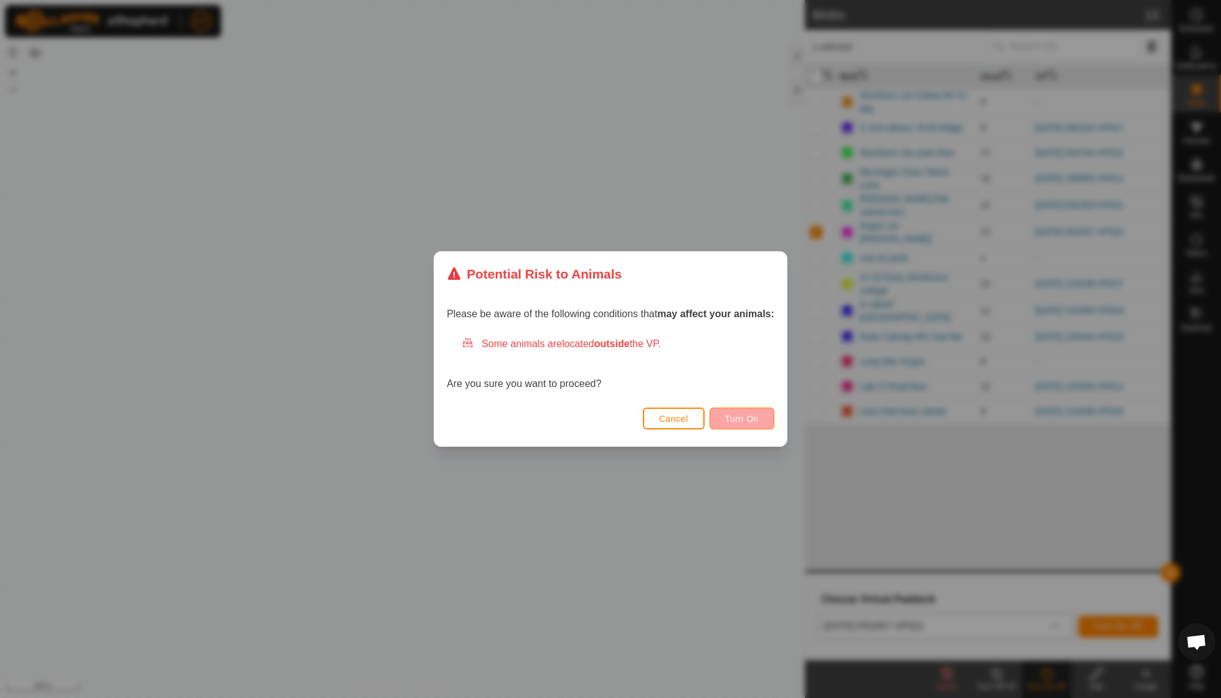
click at [738, 420] on span "Turn On" at bounding box center [742, 419] width 34 height 10
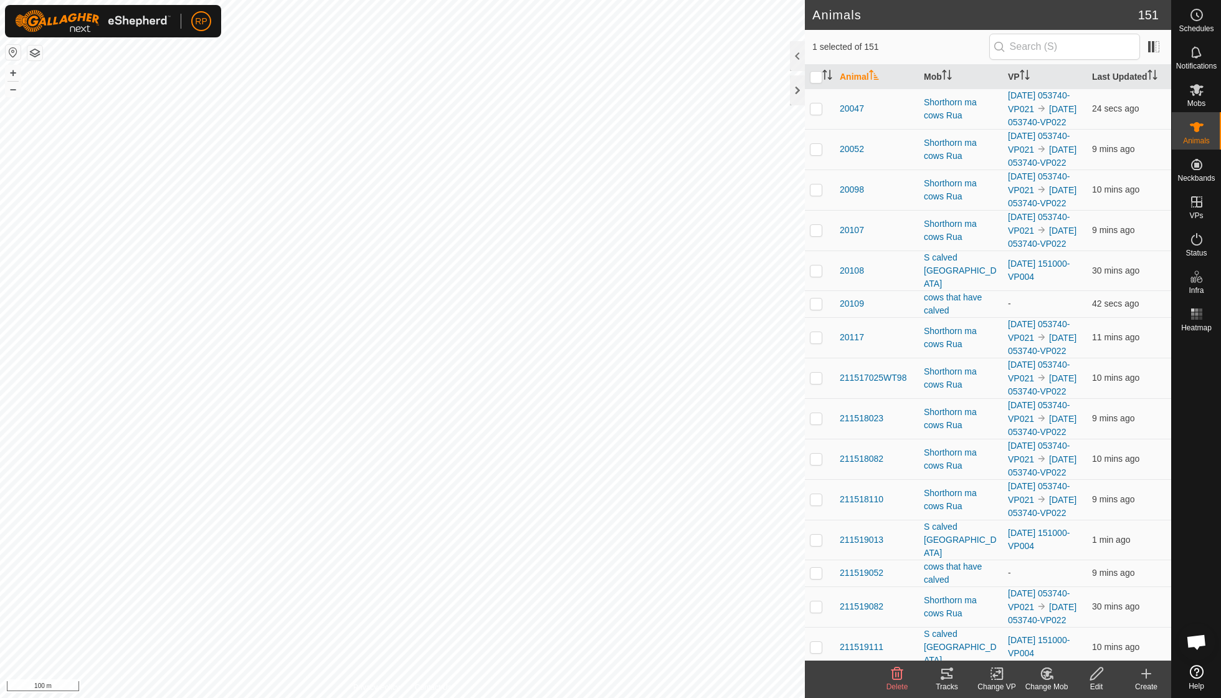
click at [950, 674] on icon at bounding box center [946, 673] width 15 height 15
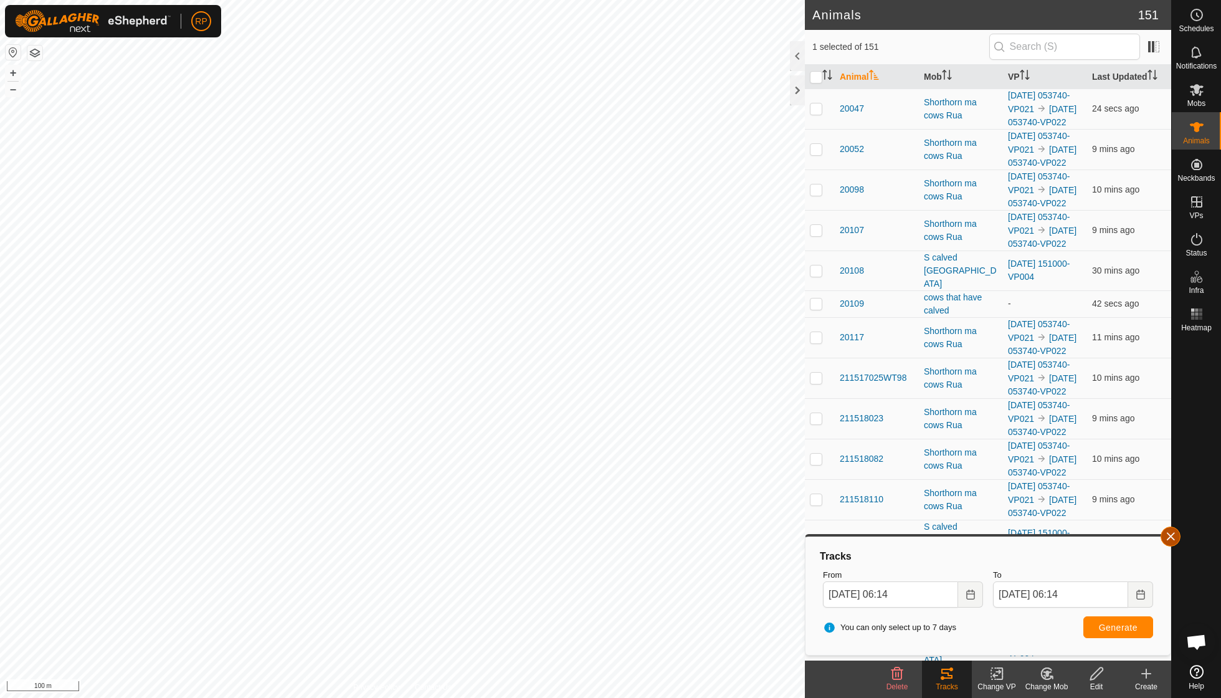
click at [1168, 534] on button "button" at bounding box center [1170, 536] width 20 height 20
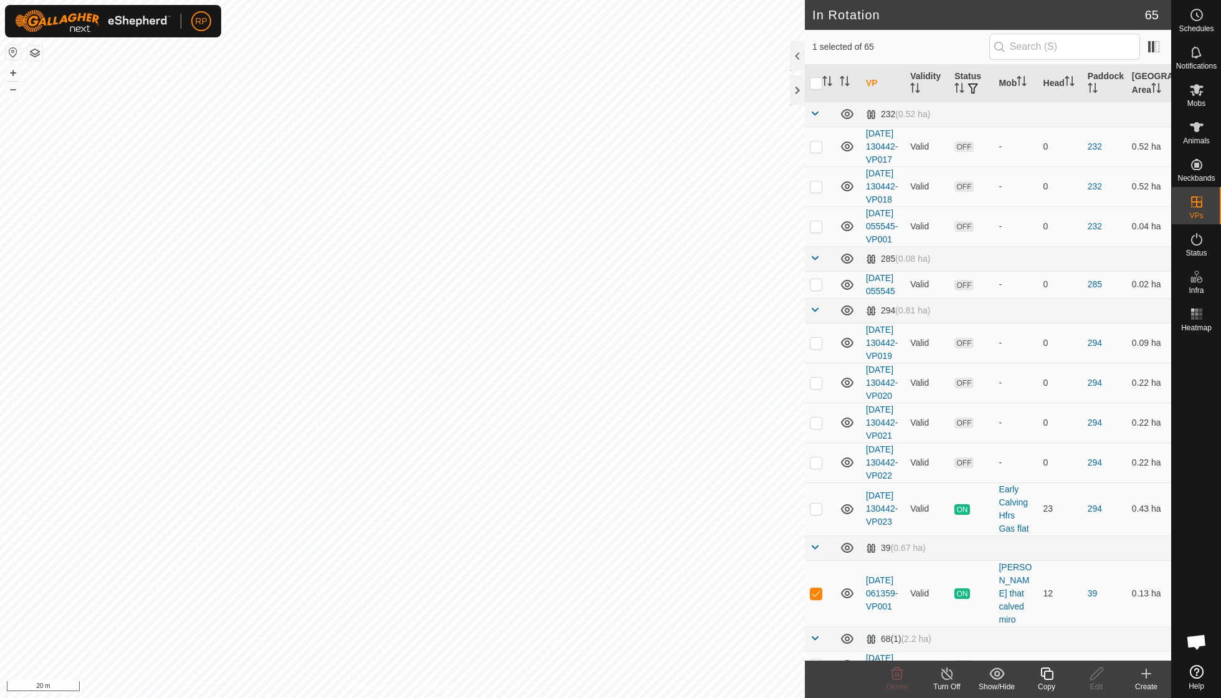
click at [1045, 676] on icon at bounding box center [1046, 673] width 12 height 12
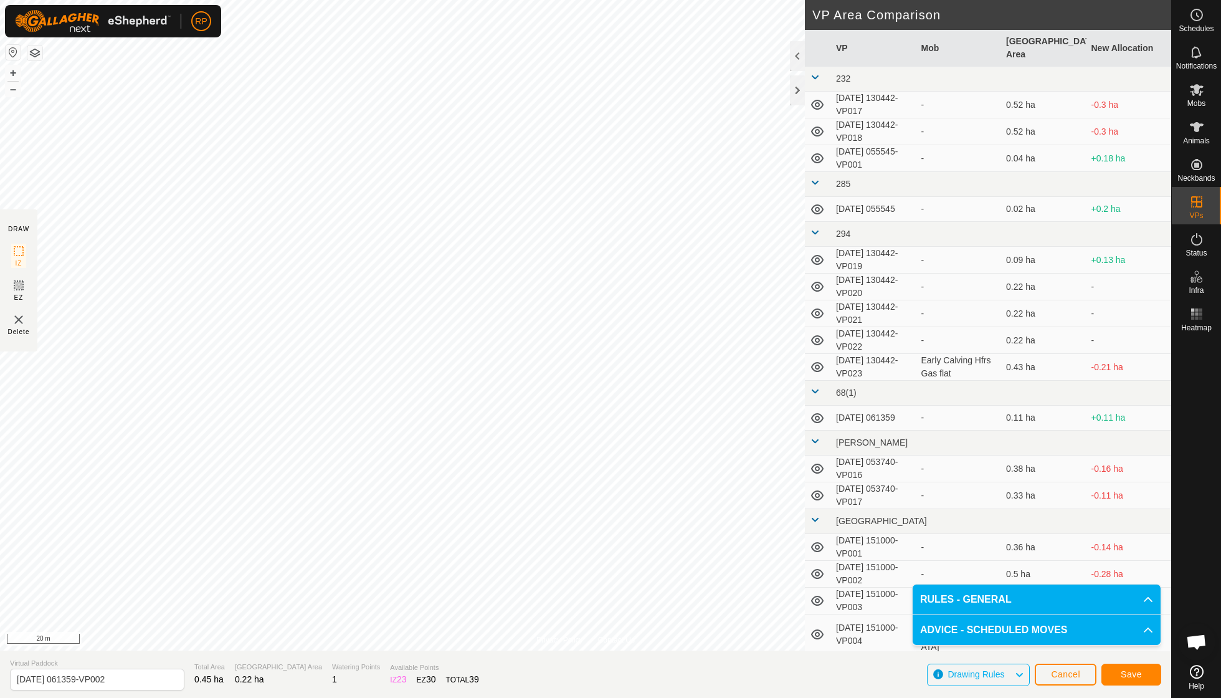
click at [1140, 674] on span "Save" at bounding box center [1130, 674] width 21 height 10
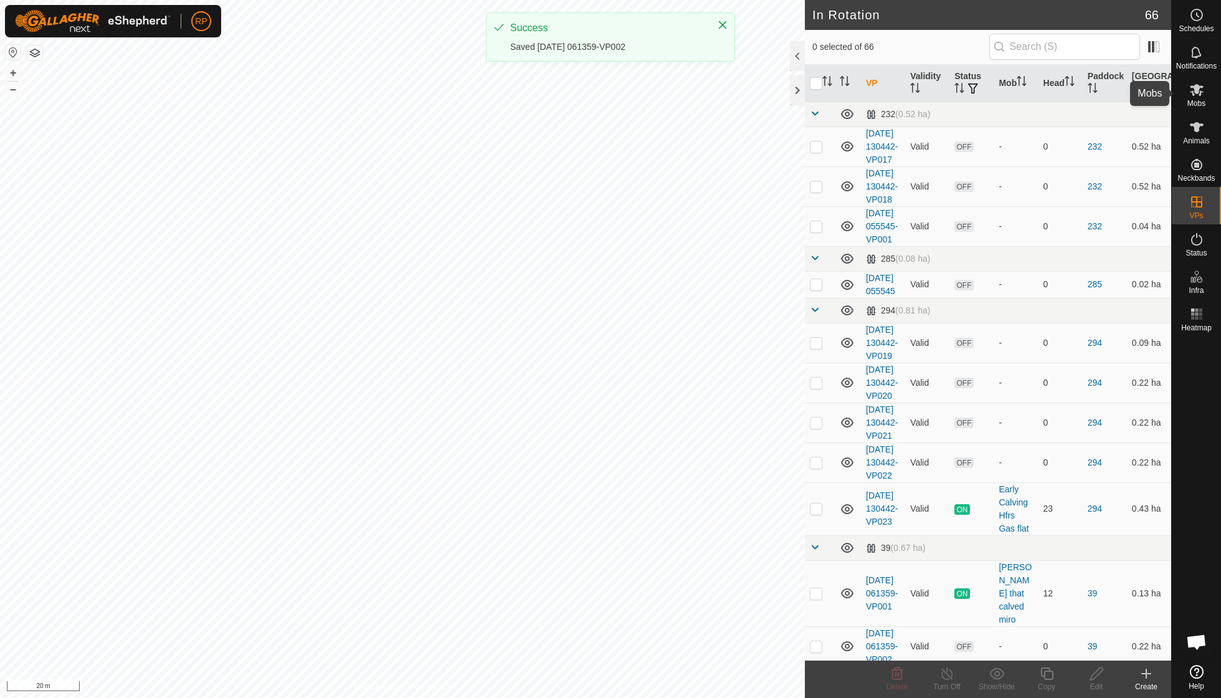
click at [1191, 95] on icon at bounding box center [1196, 89] width 15 height 15
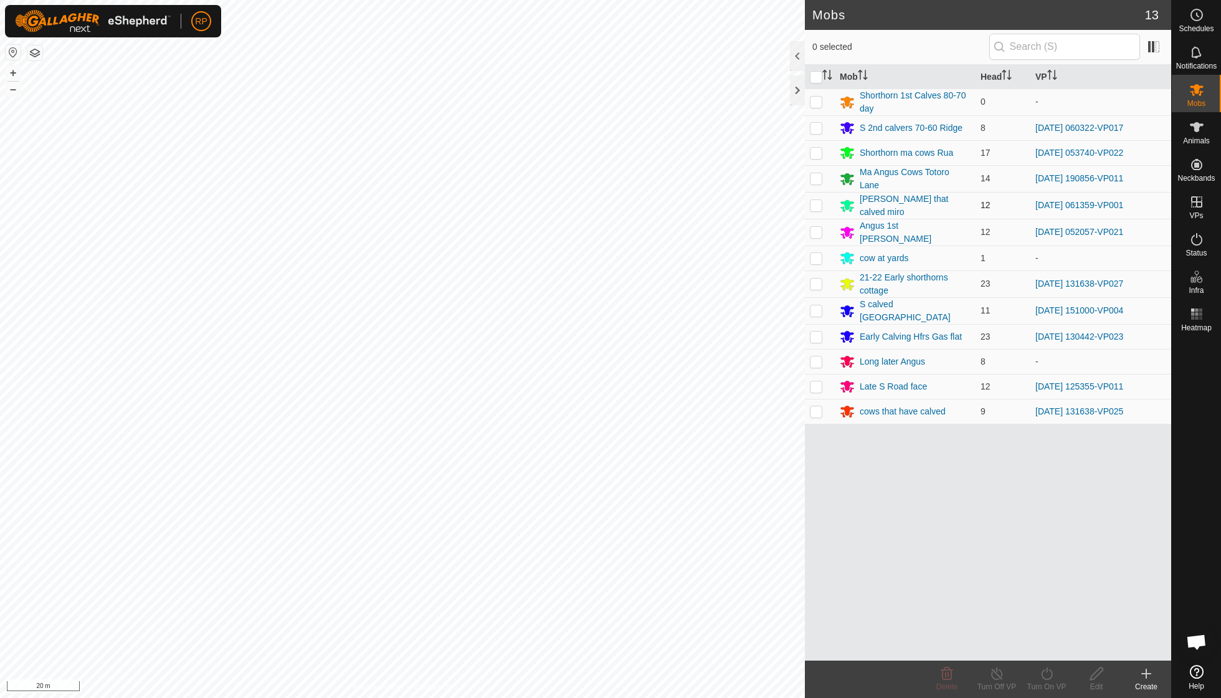
click at [816, 200] on p-checkbox at bounding box center [816, 205] width 12 height 10
checkbox input "true"
click at [1043, 678] on icon at bounding box center [1046, 673] width 11 height 12
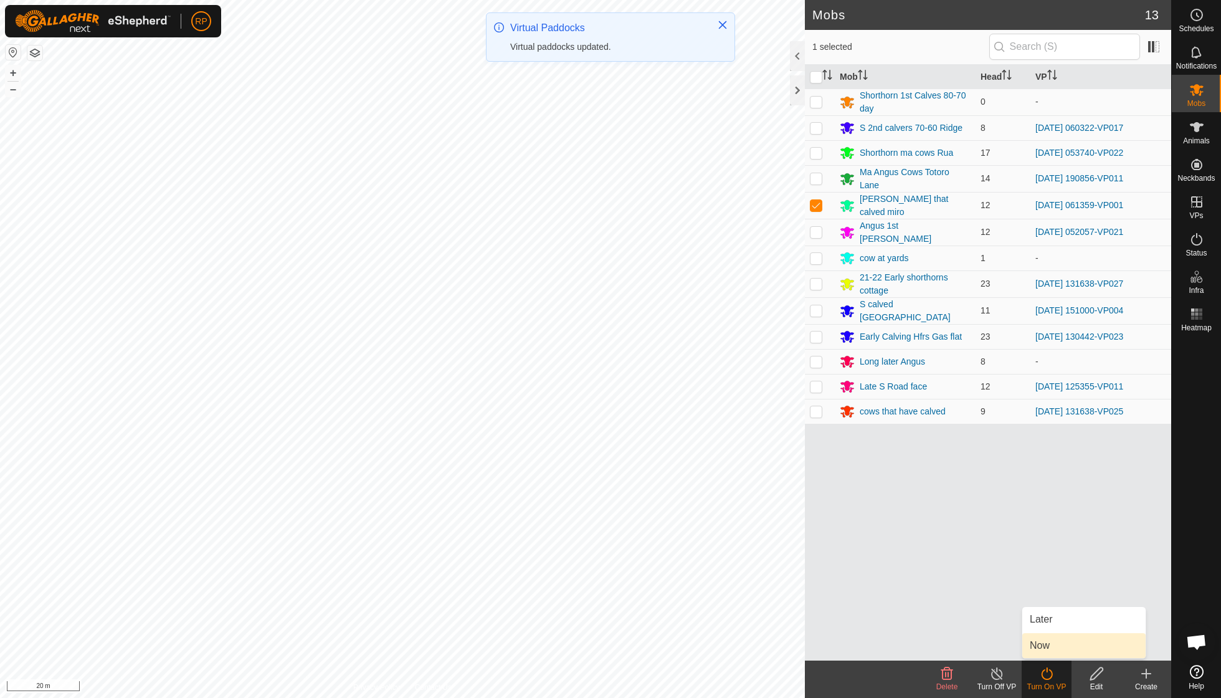
click at [1045, 648] on link "Now" at bounding box center [1083, 645] width 123 height 25
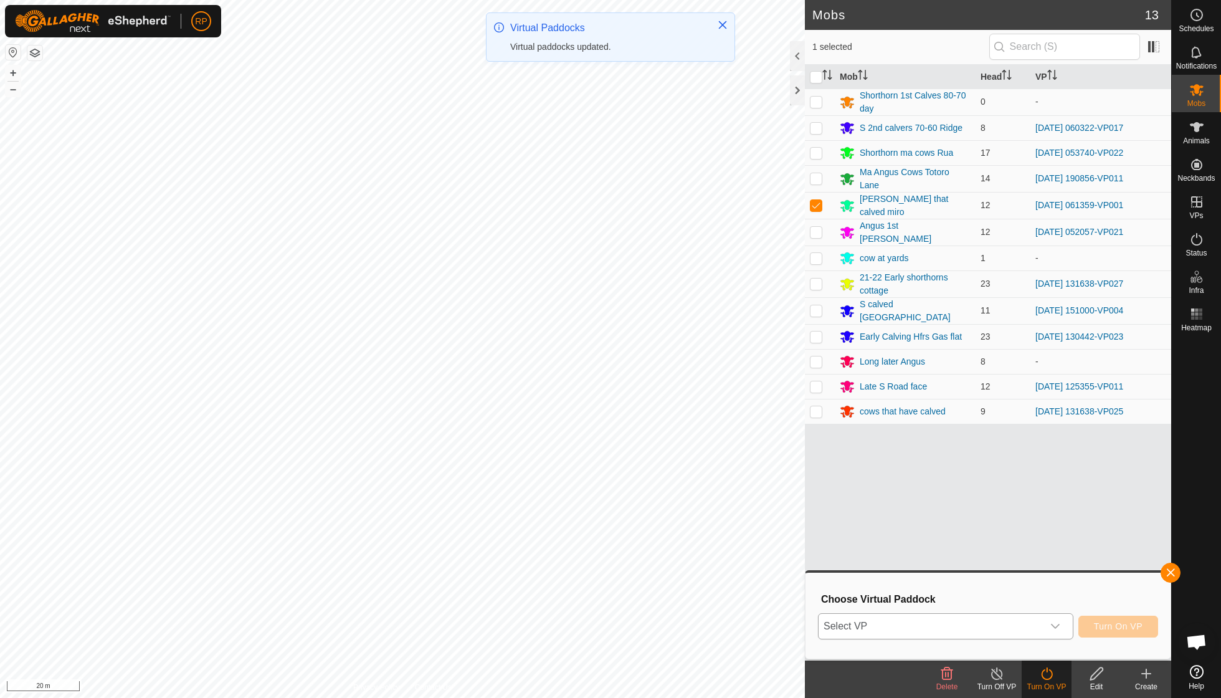
click at [1055, 626] on icon "dropdown trigger" at bounding box center [1055, 625] width 9 height 5
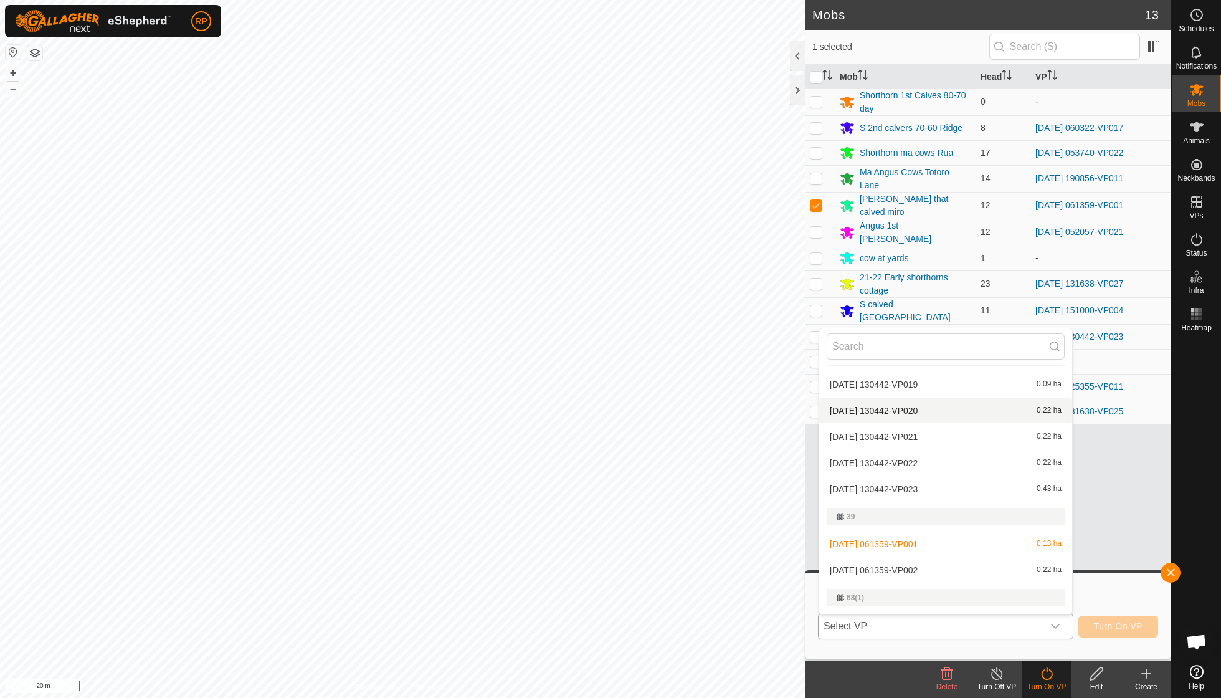
scroll to position [197, 0]
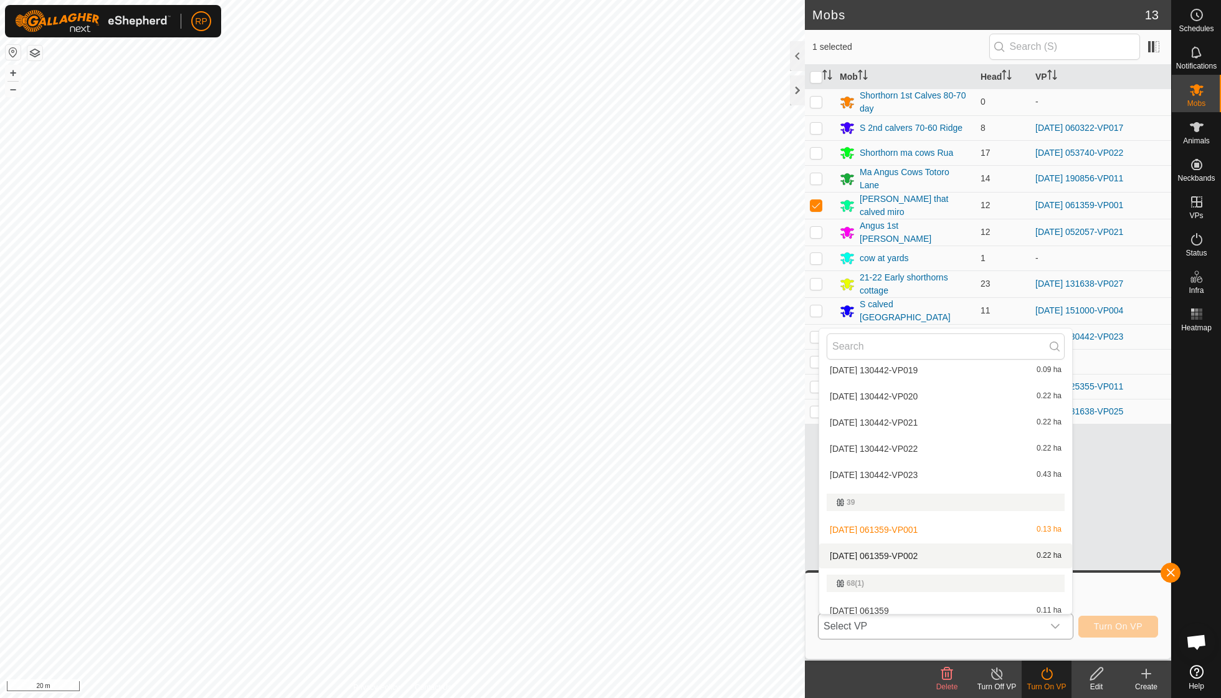
click at [930, 551] on li "[DATE] 061359-VP002 0.22 ha" at bounding box center [945, 555] width 253 height 25
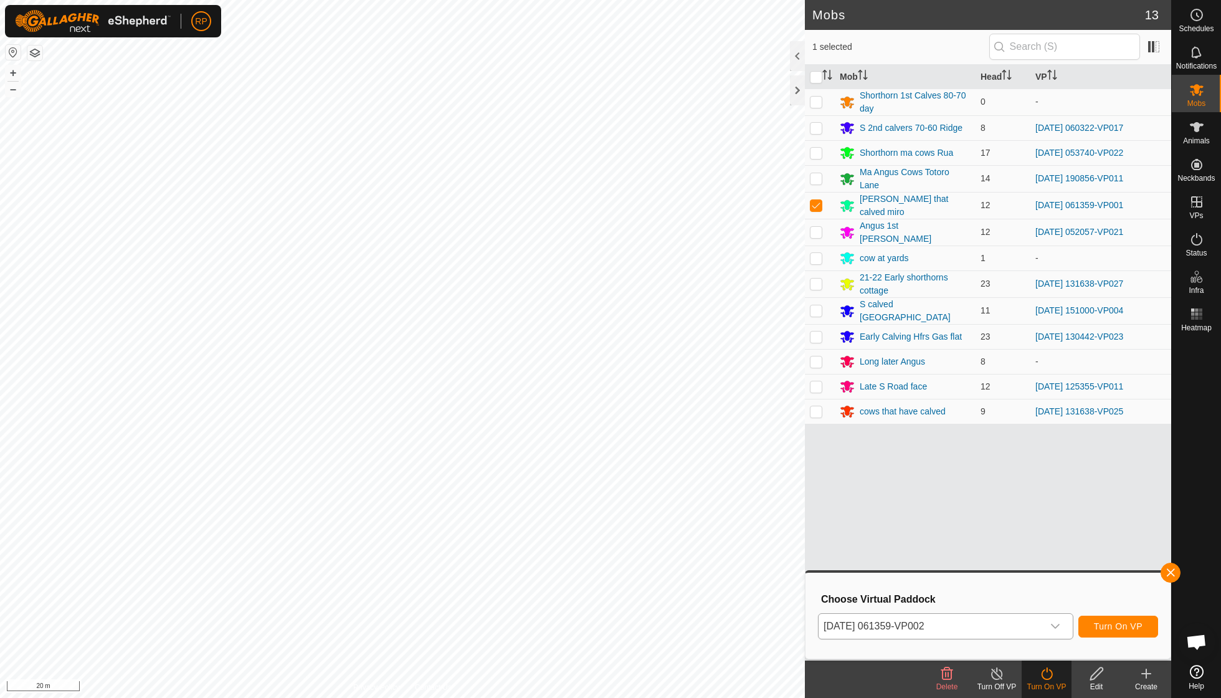
click at [1102, 623] on span "Turn On VP" at bounding box center [1118, 626] width 49 height 10
